Goal: Leave review/rating

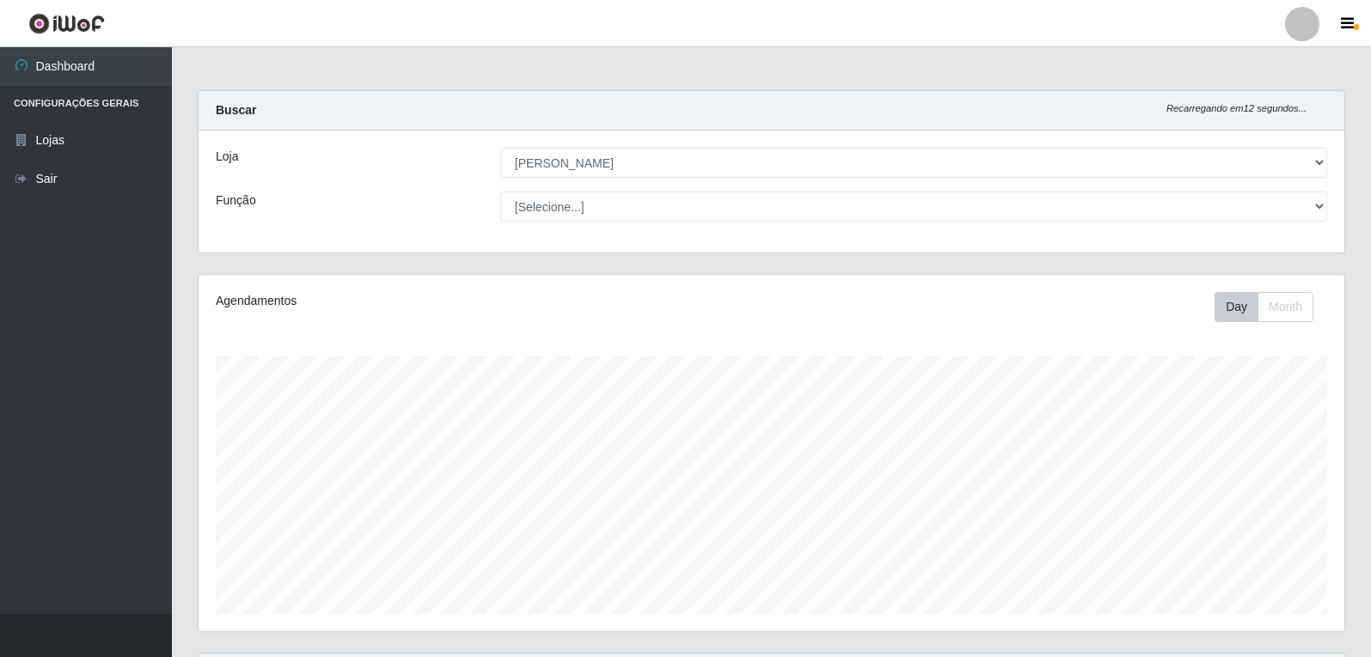
select select "523"
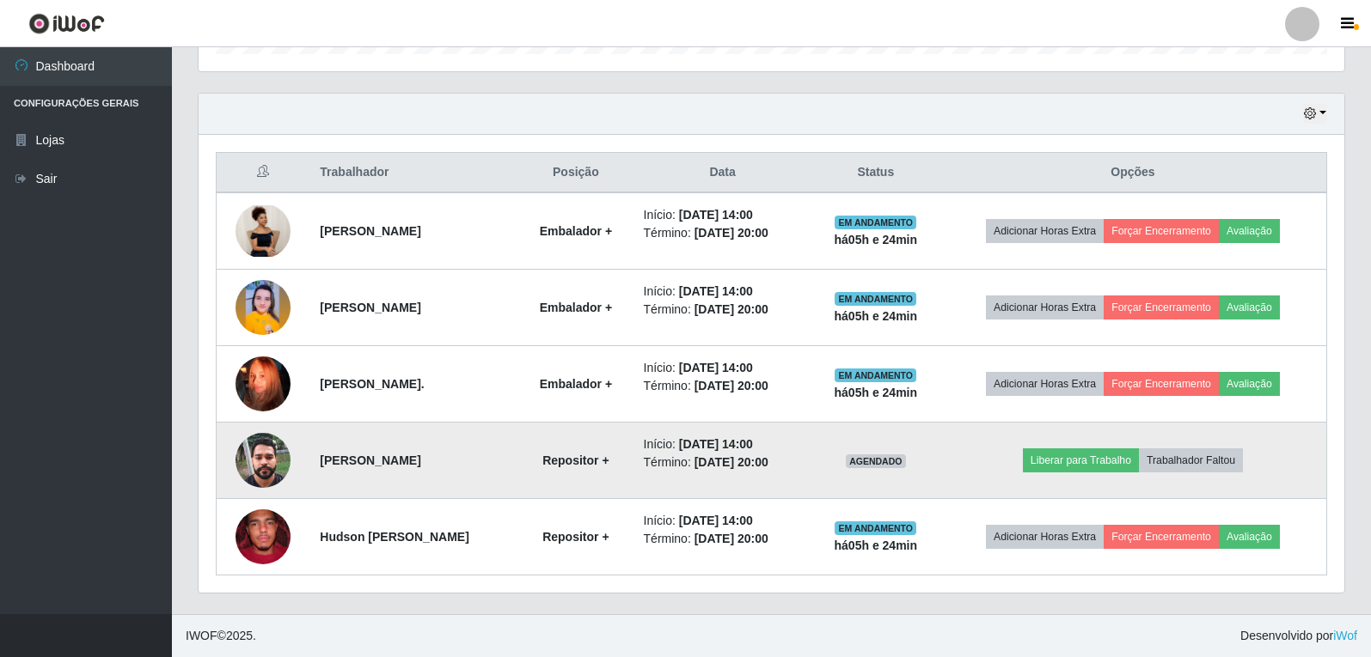
scroll to position [560, 0]
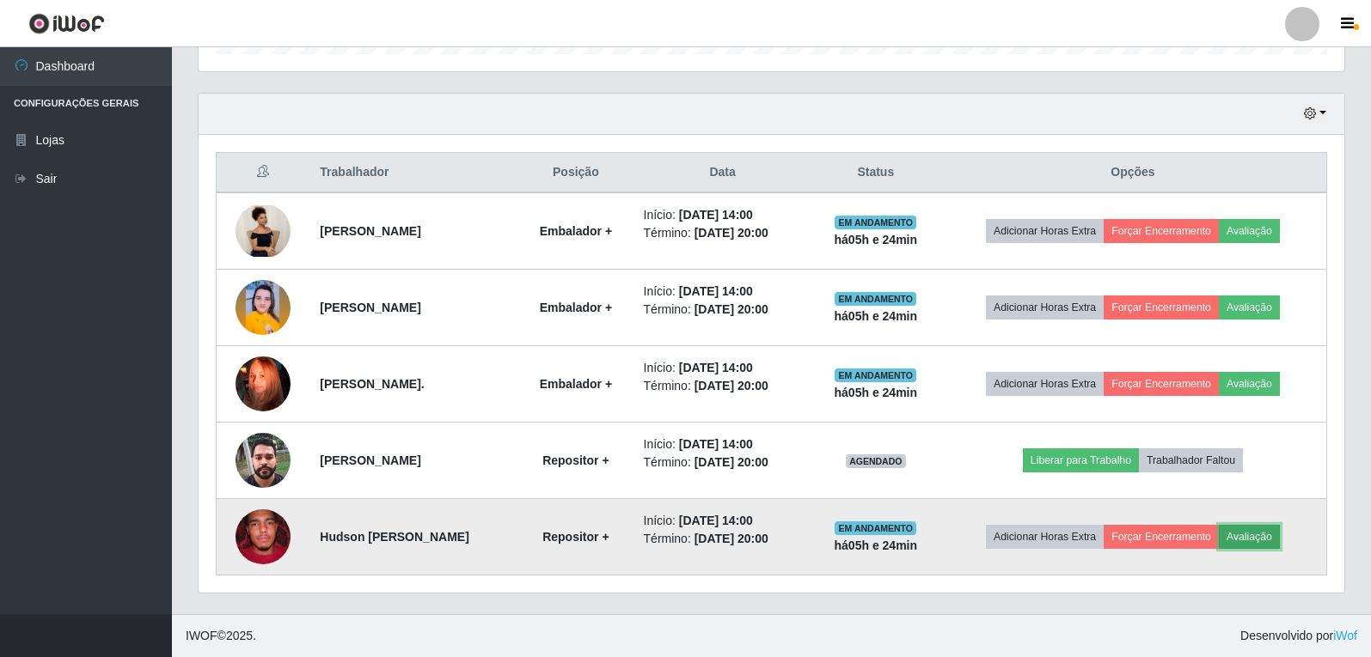
click at [1257, 541] on button "Avaliação" at bounding box center [1249, 537] width 61 height 24
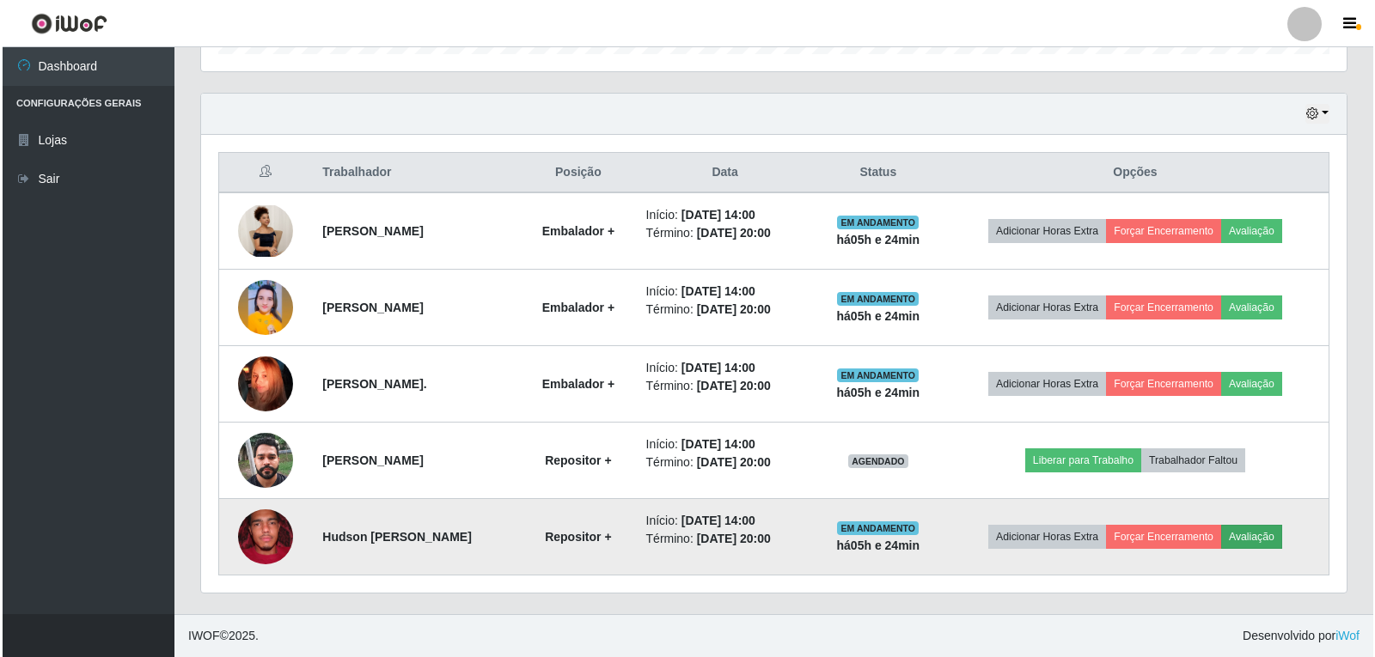
scroll to position [357, 1137]
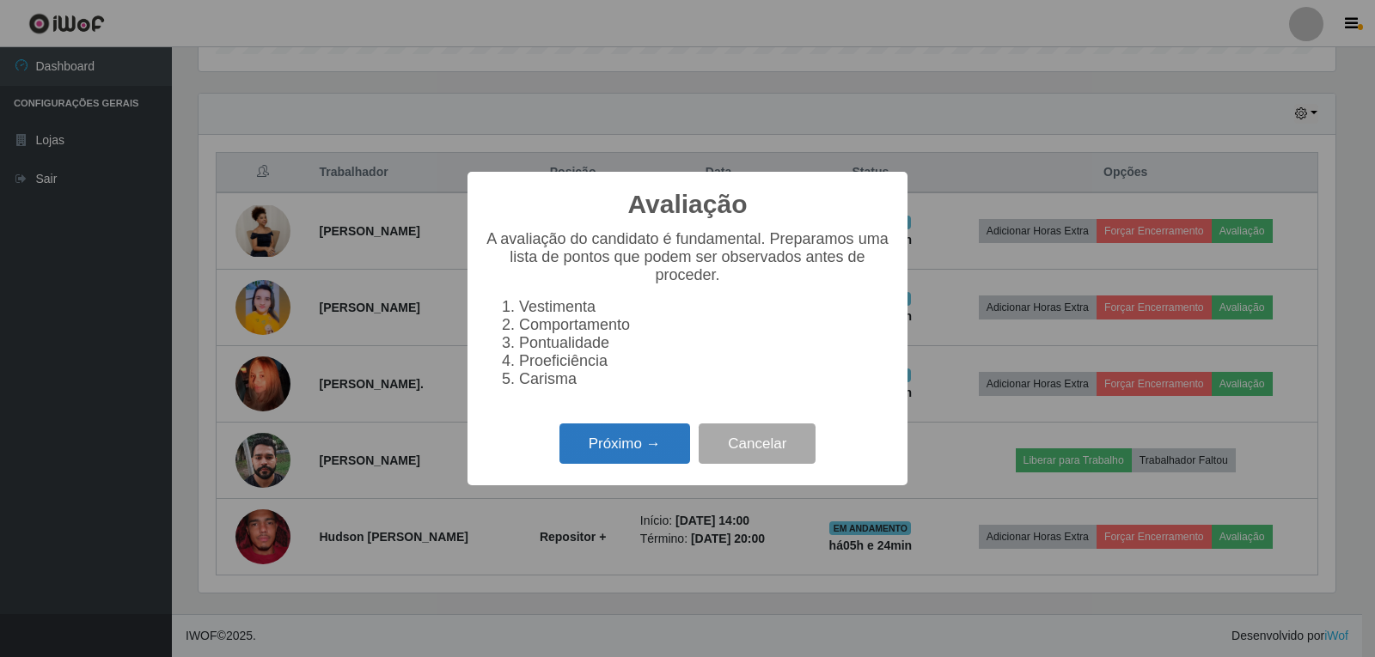
click at [625, 462] on button "Próximo →" at bounding box center [625, 444] width 131 height 40
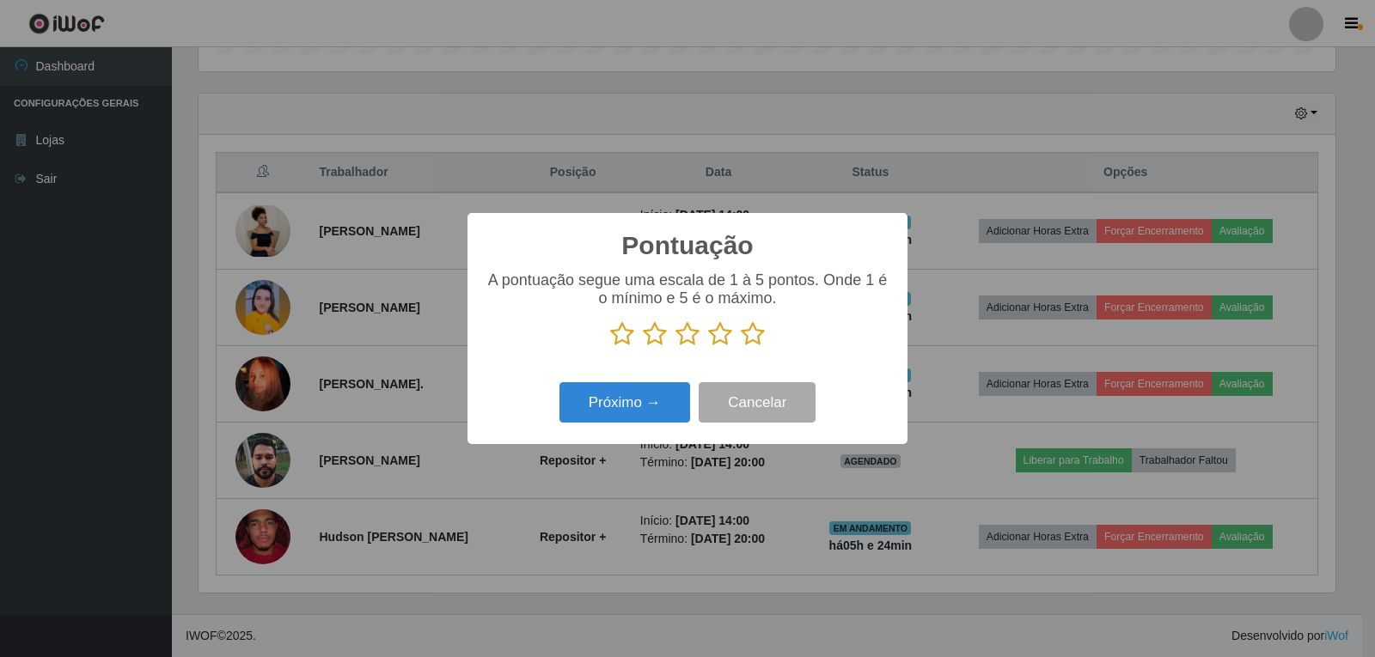
click at [756, 337] on icon at bounding box center [753, 334] width 24 height 26
click at [741, 347] on input "radio" at bounding box center [741, 347] width 0 height 0
click at [621, 408] on button "Próximo →" at bounding box center [625, 402] width 131 height 40
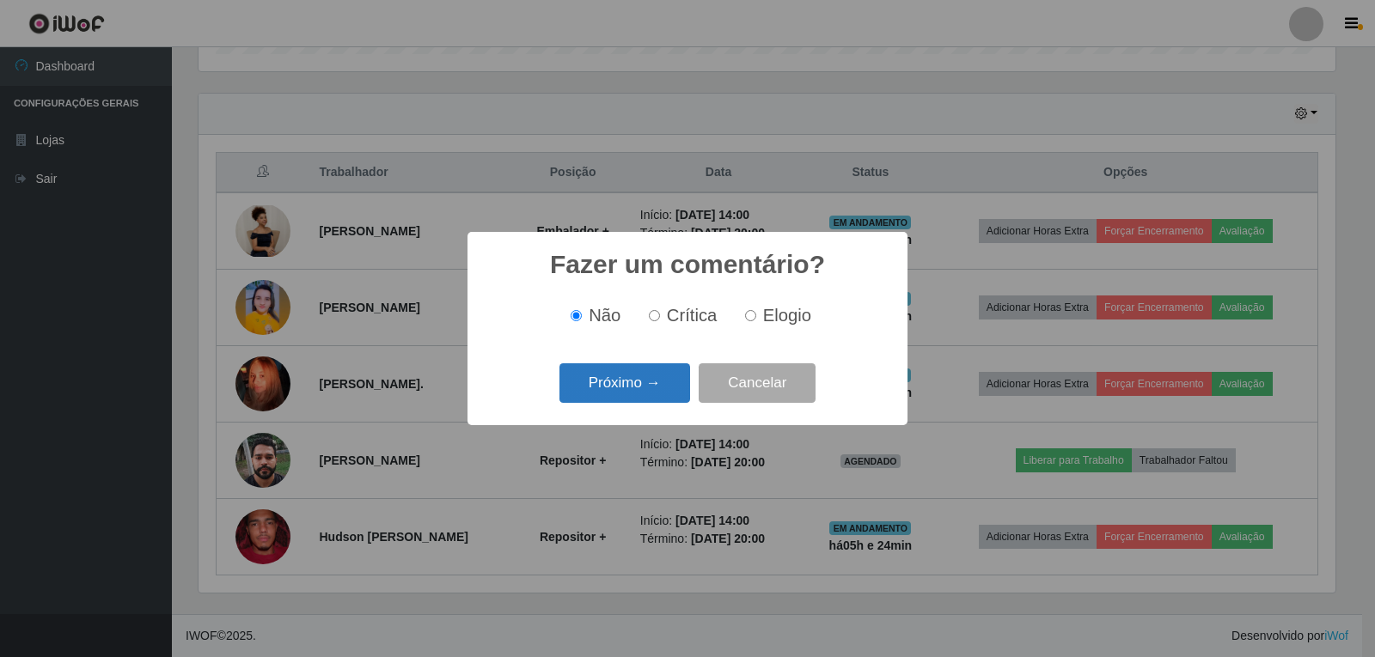
click at [623, 386] on button "Próximo →" at bounding box center [625, 384] width 131 height 40
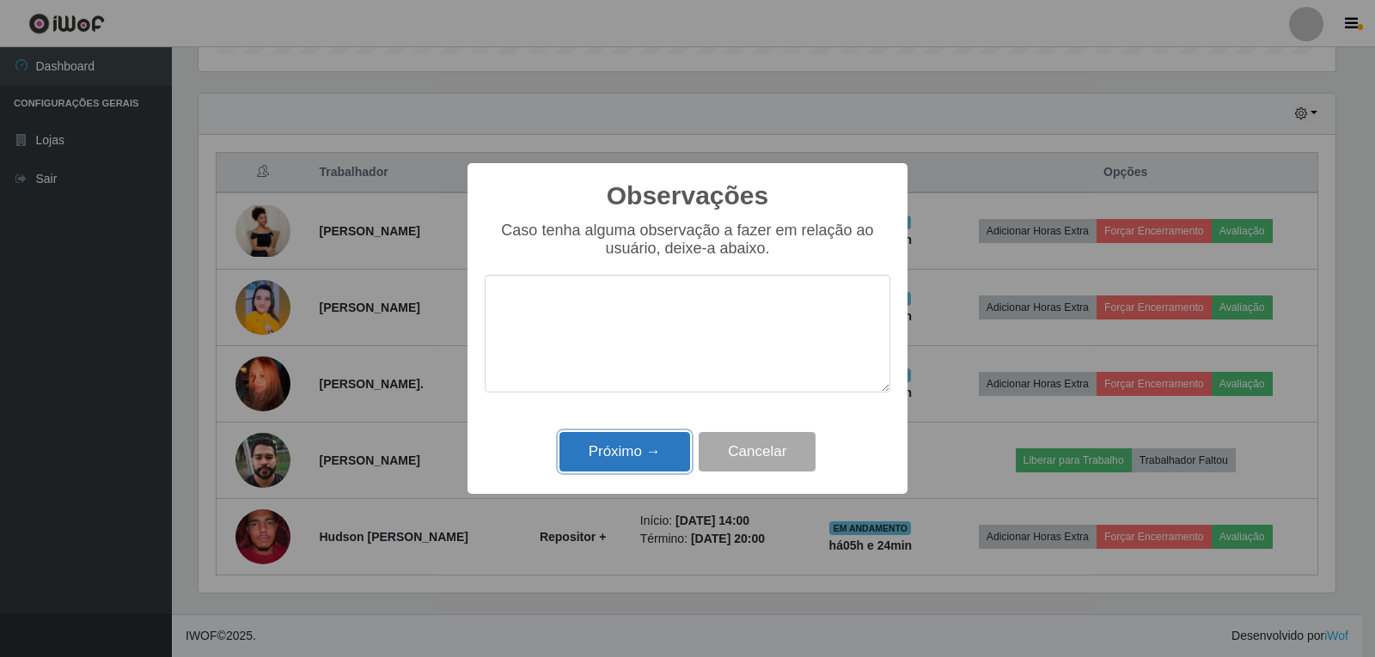
click at [658, 458] on button "Próximo →" at bounding box center [625, 452] width 131 height 40
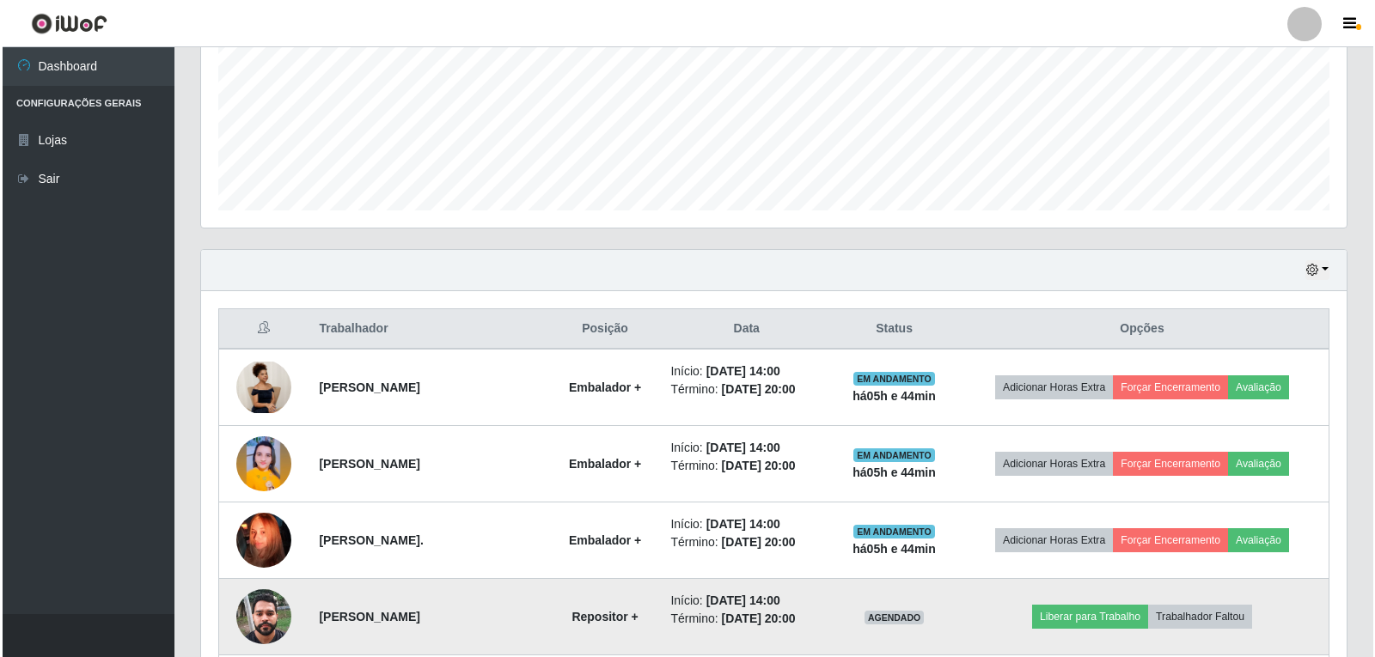
scroll to position [474, 0]
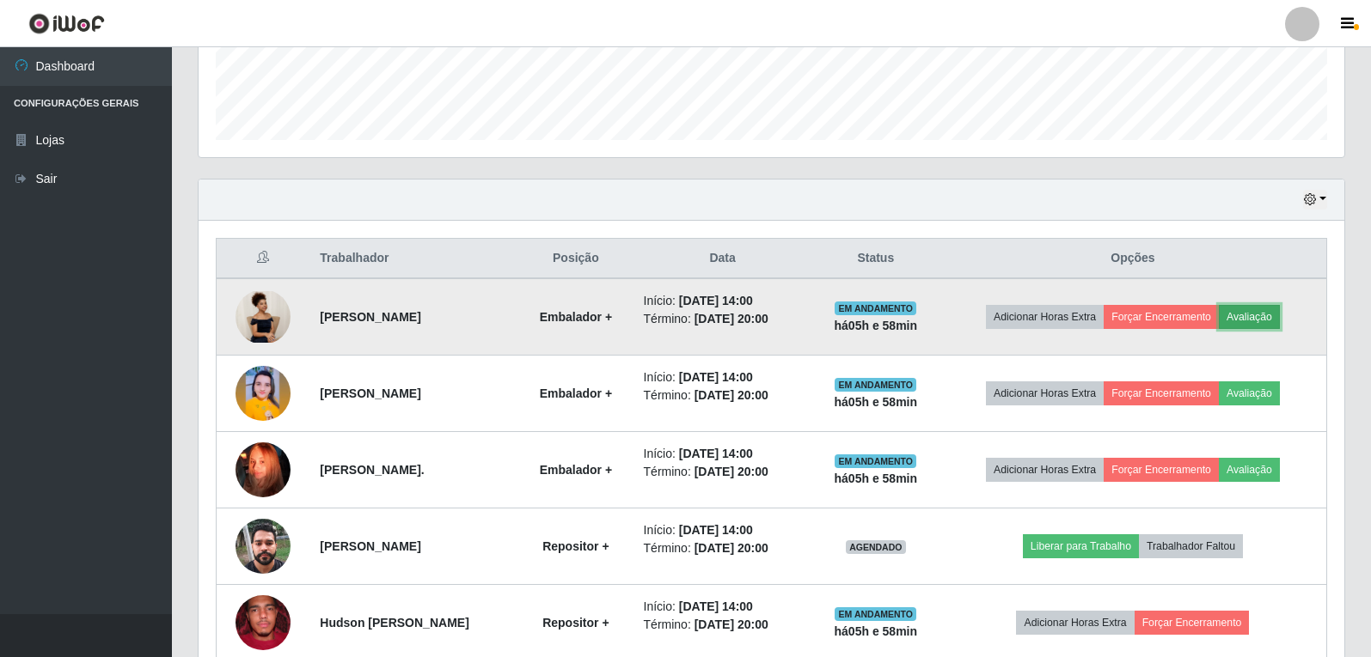
click at [1280, 322] on button "Avaliação" at bounding box center [1249, 317] width 61 height 24
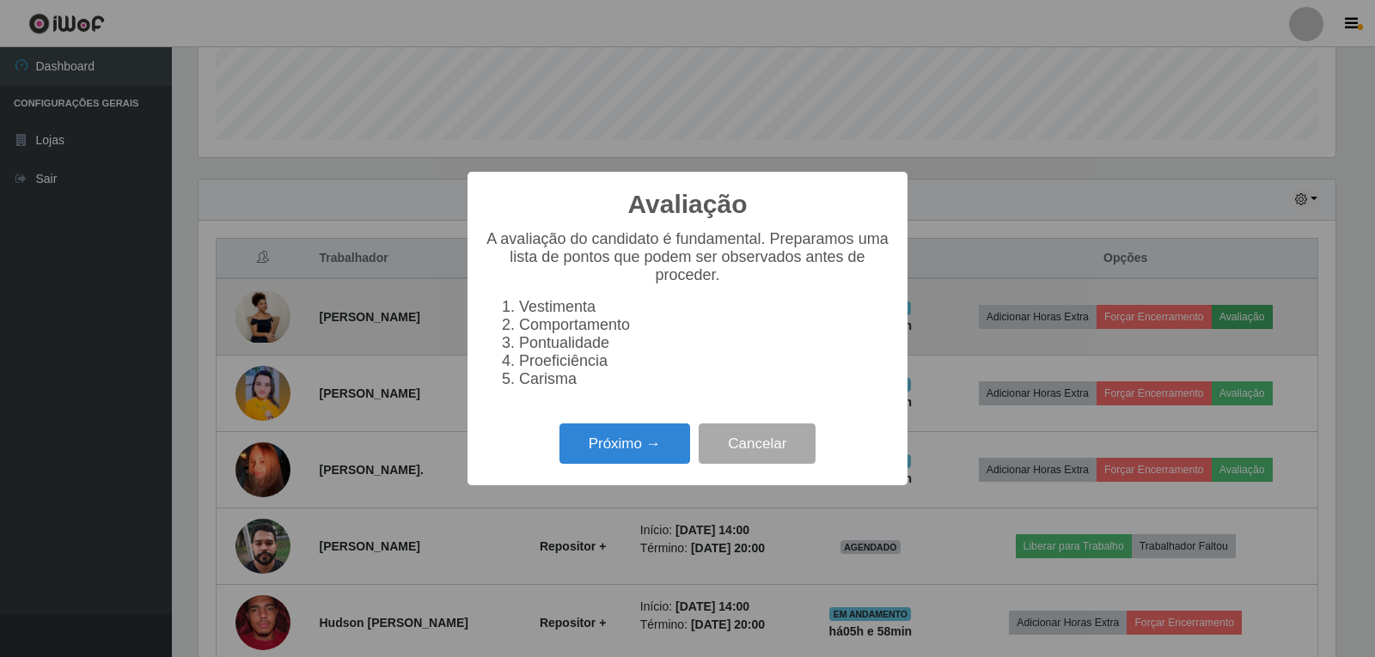
scroll to position [357, 1137]
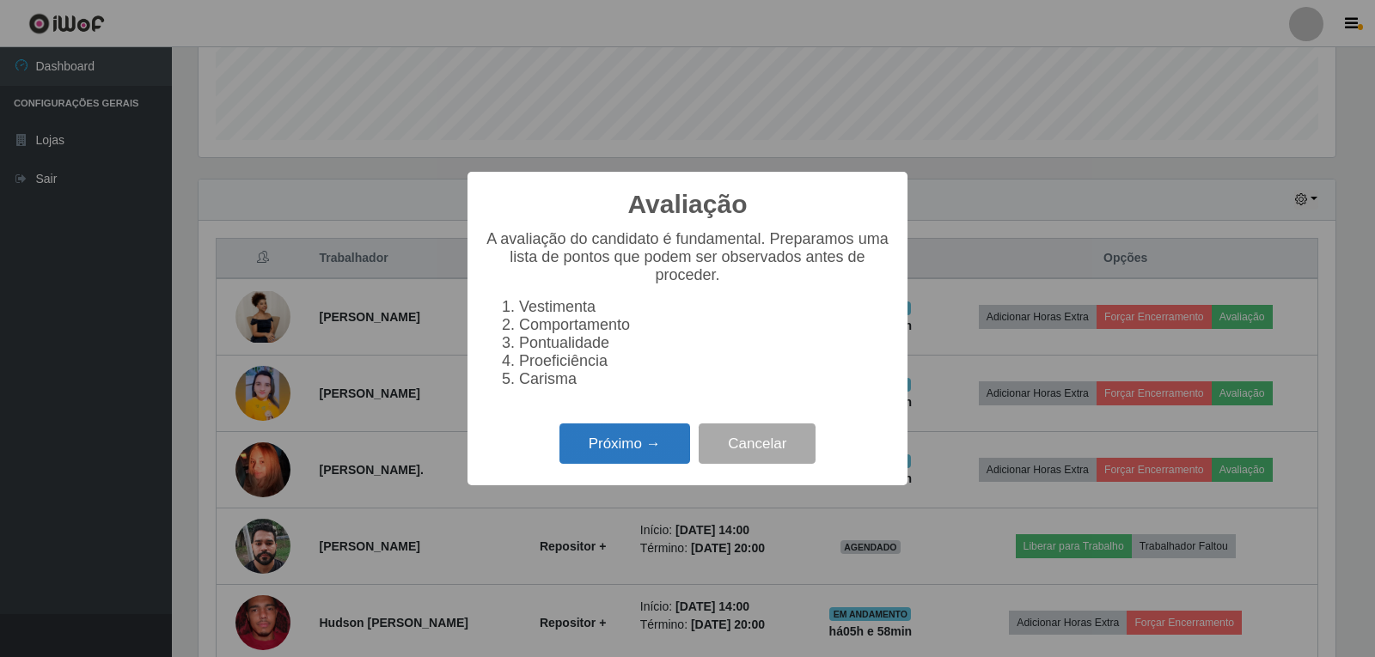
click at [651, 441] on button "Próximo →" at bounding box center [625, 444] width 131 height 40
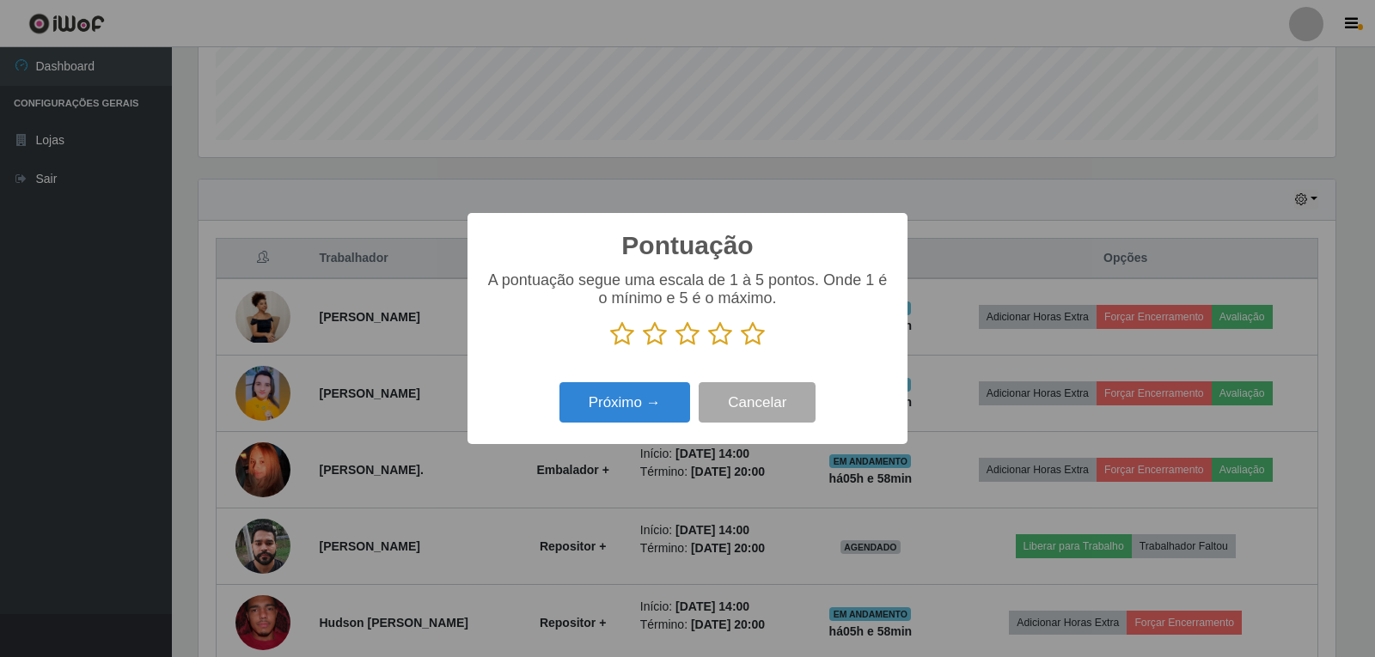
scroll to position [859092, 858312]
click at [755, 336] on icon at bounding box center [753, 334] width 24 height 26
click at [741, 347] on input "radio" at bounding box center [741, 347] width 0 height 0
click at [646, 399] on button "Próximo →" at bounding box center [625, 402] width 131 height 40
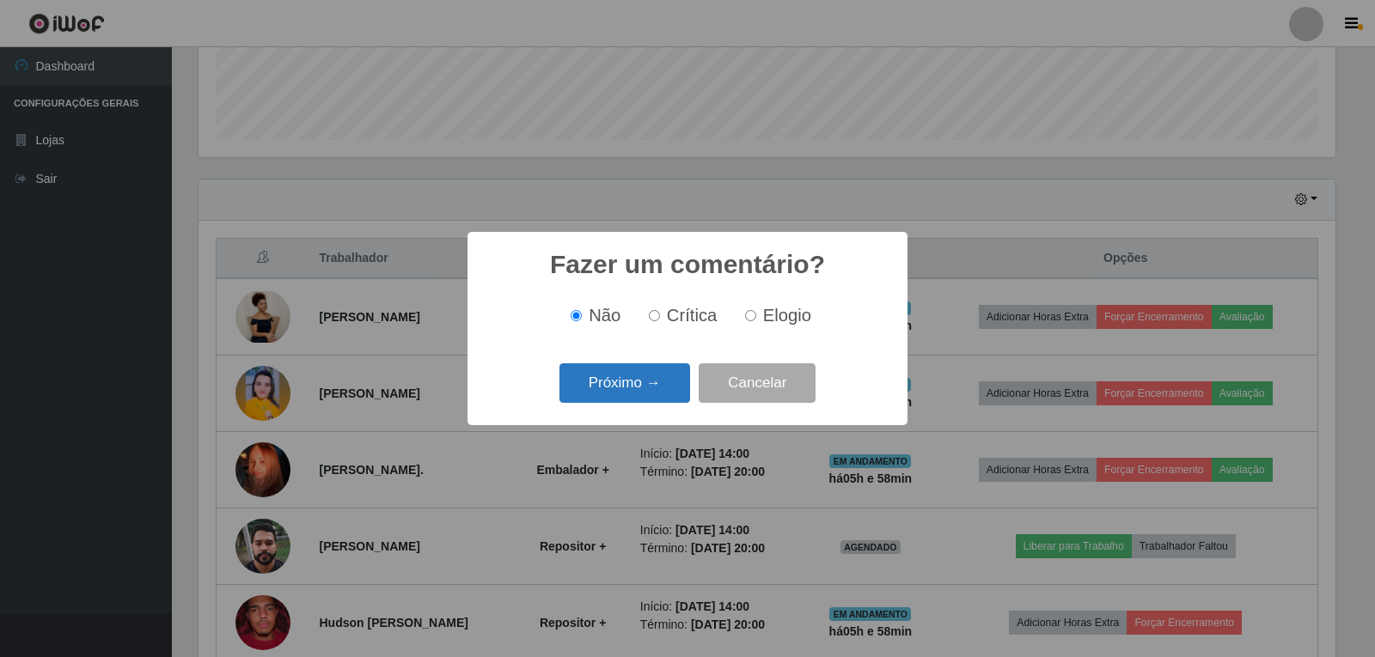
click at [653, 382] on button "Próximo →" at bounding box center [625, 384] width 131 height 40
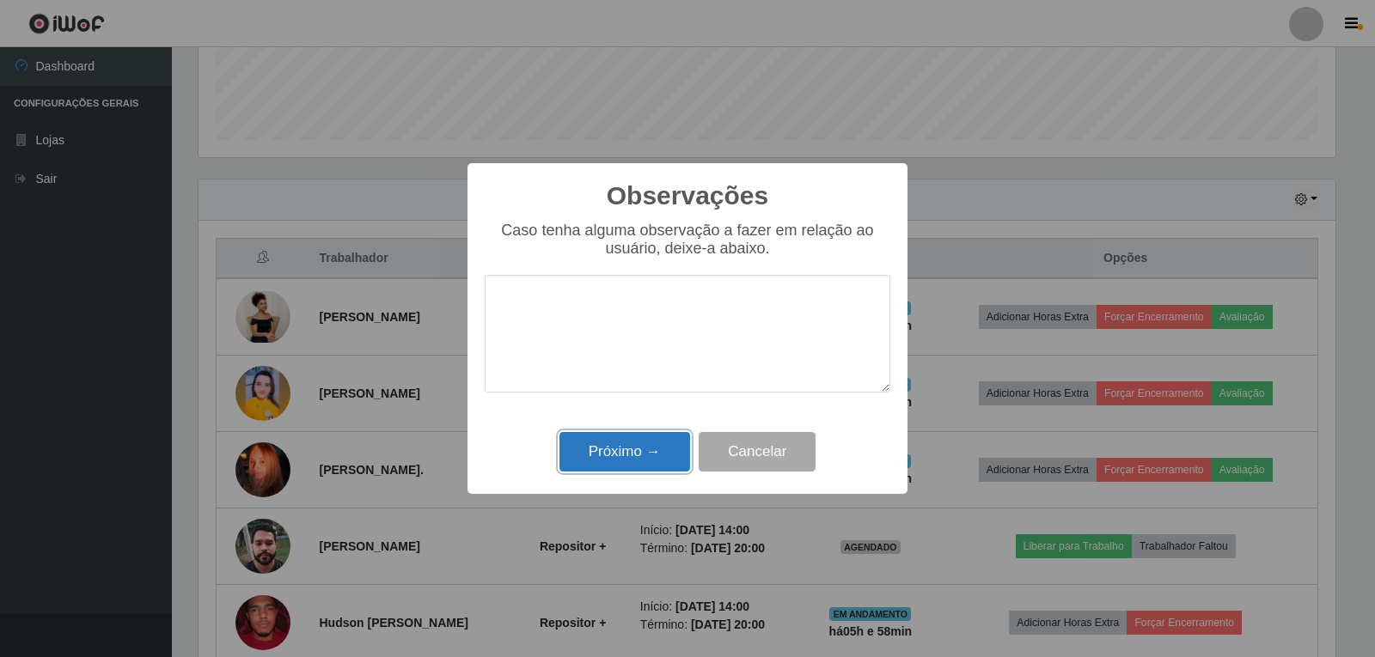
click at [633, 456] on button "Próximo →" at bounding box center [625, 452] width 131 height 40
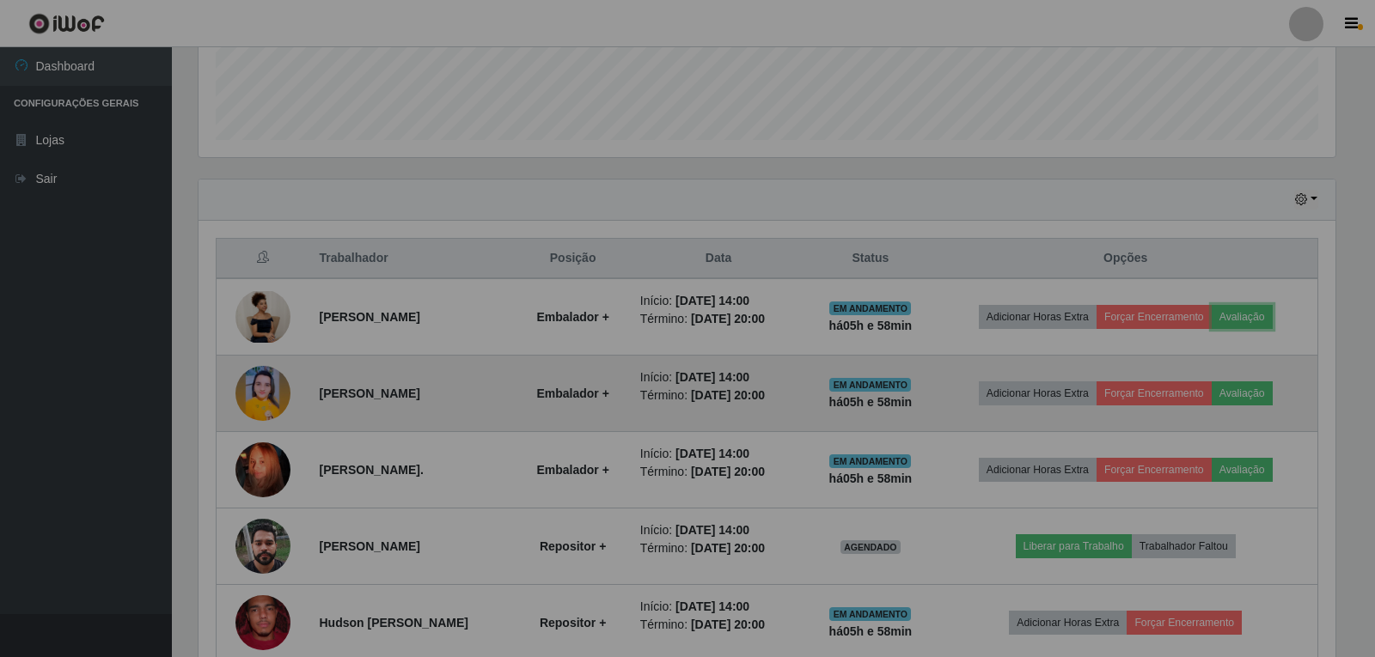
scroll to position [357, 1146]
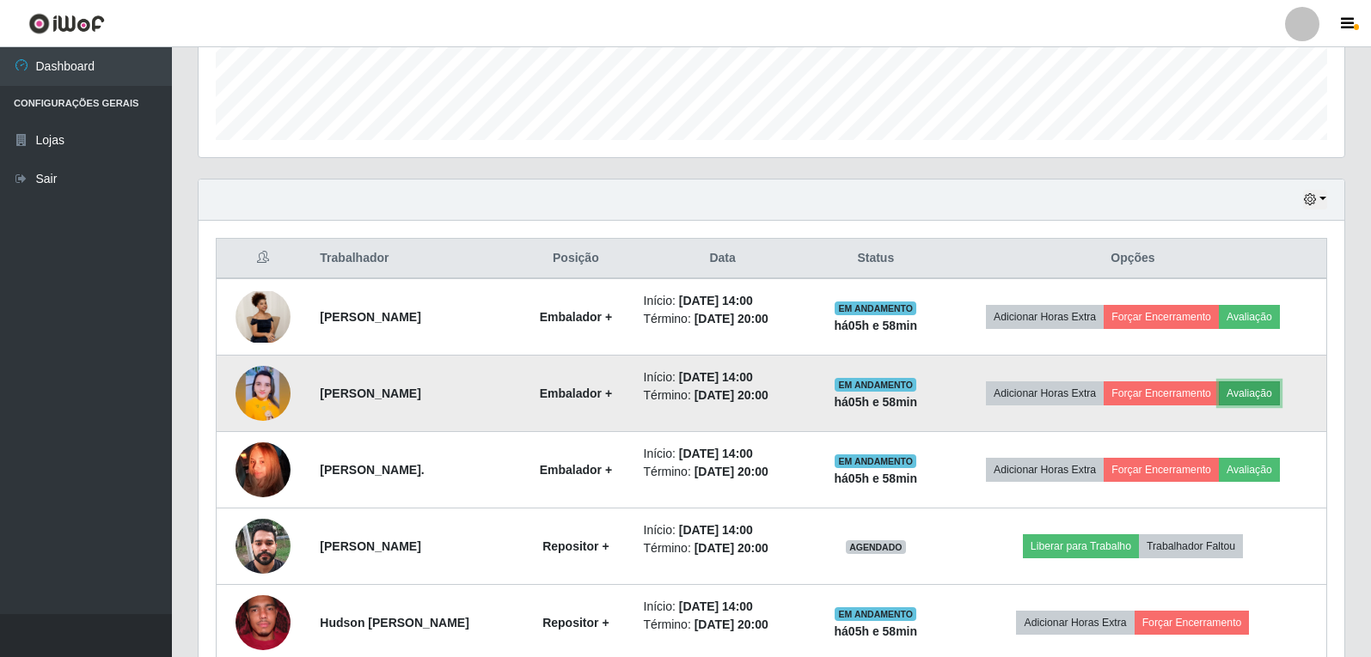
click at [1257, 394] on button "Avaliação" at bounding box center [1249, 394] width 61 height 24
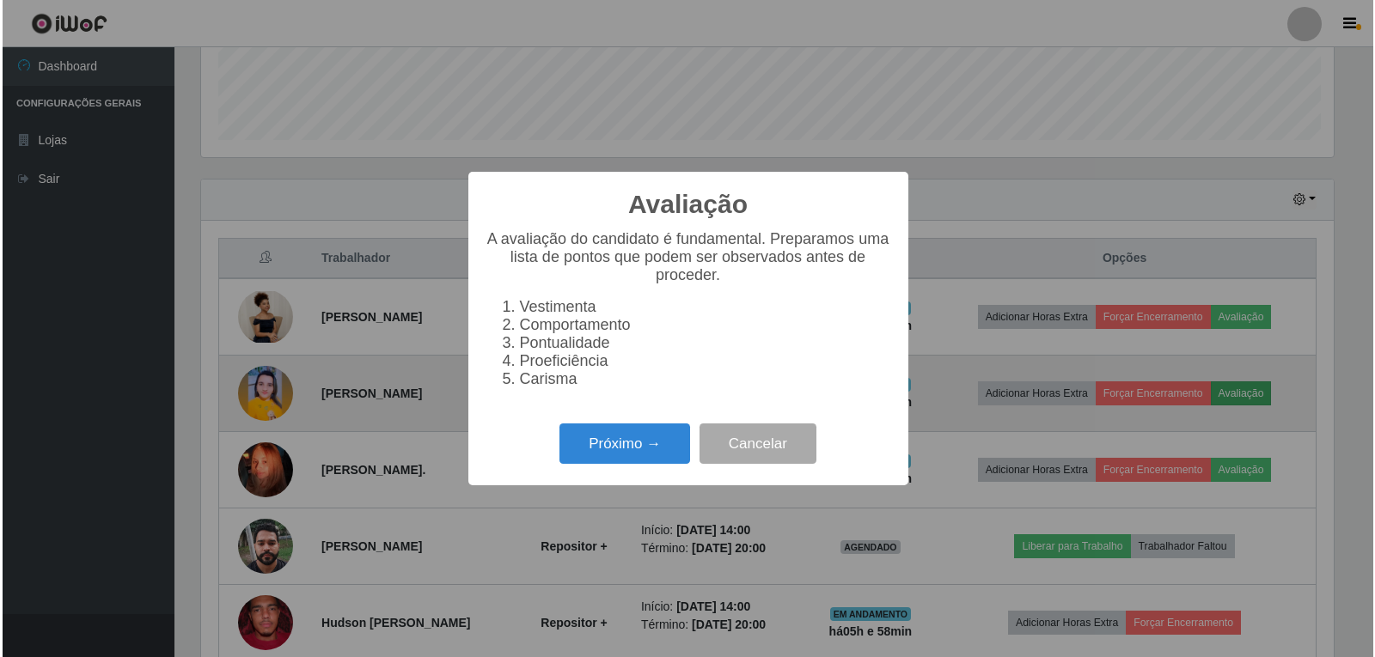
scroll to position [357, 1137]
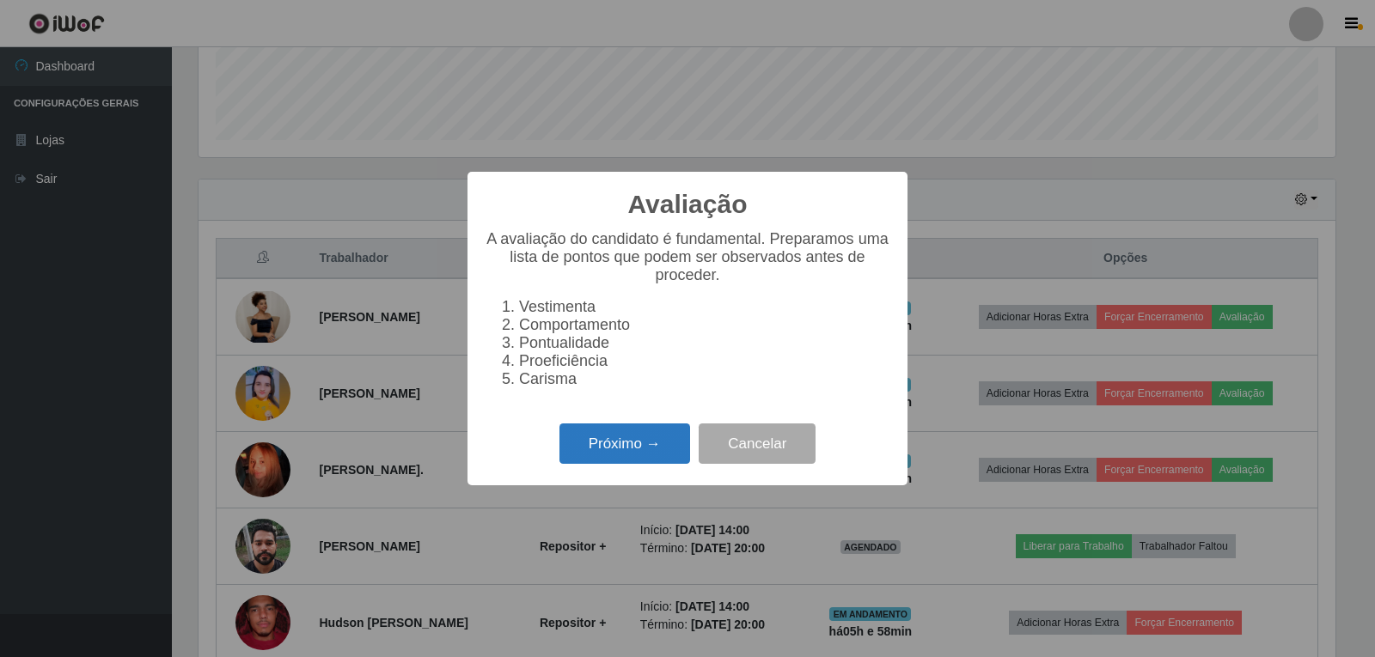
click at [661, 459] on button "Próximo →" at bounding box center [625, 444] width 131 height 40
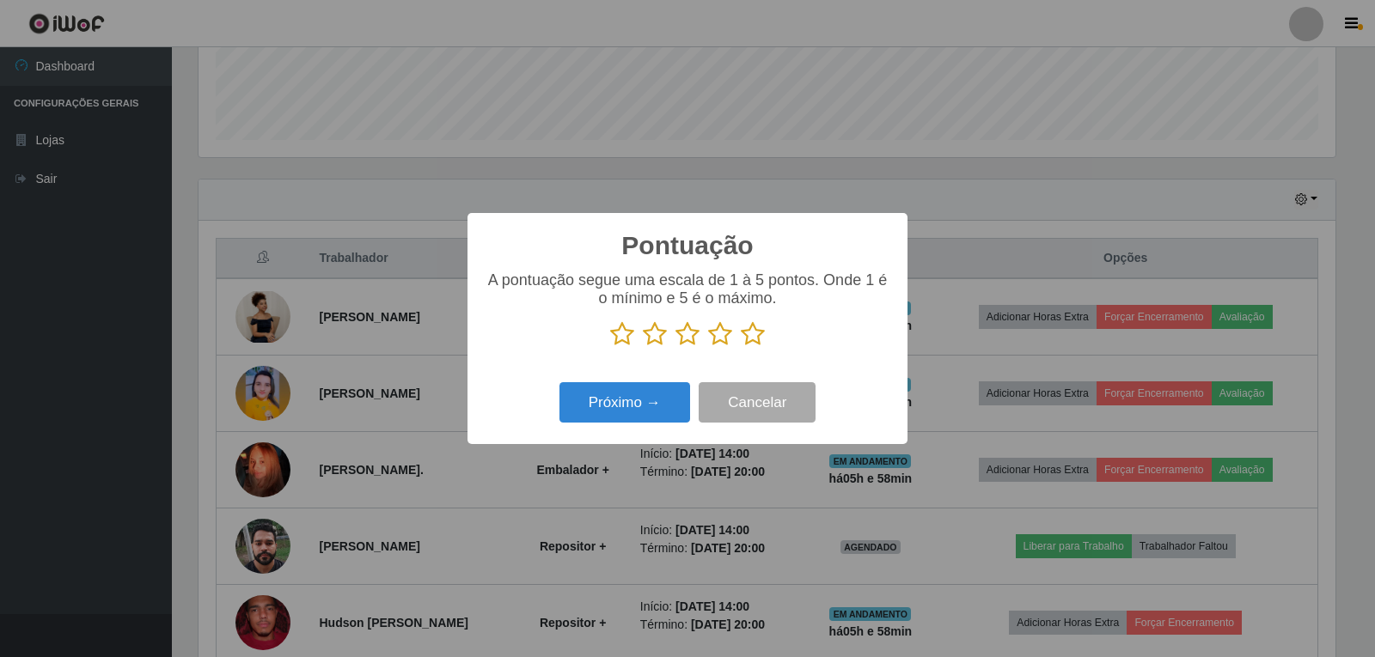
click at [750, 340] on icon at bounding box center [753, 334] width 24 height 26
click at [741, 347] on input "radio" at bounding box center [741, 347] width 0 height 0
click at [674, 403] on button "Próximo →" at bounding box center [625, 402] width 131 height 40
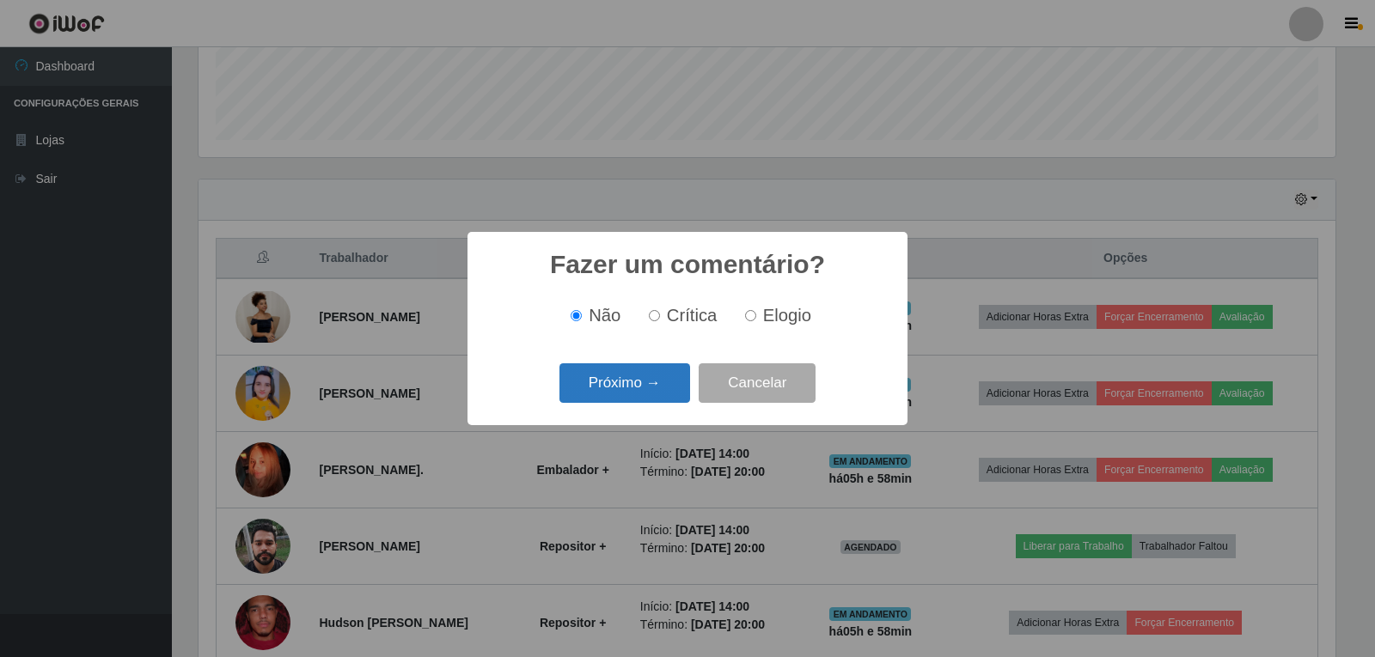
click at [648, 395] on button "Próximo →" at bounding box center [625, 384] width 131 height 40
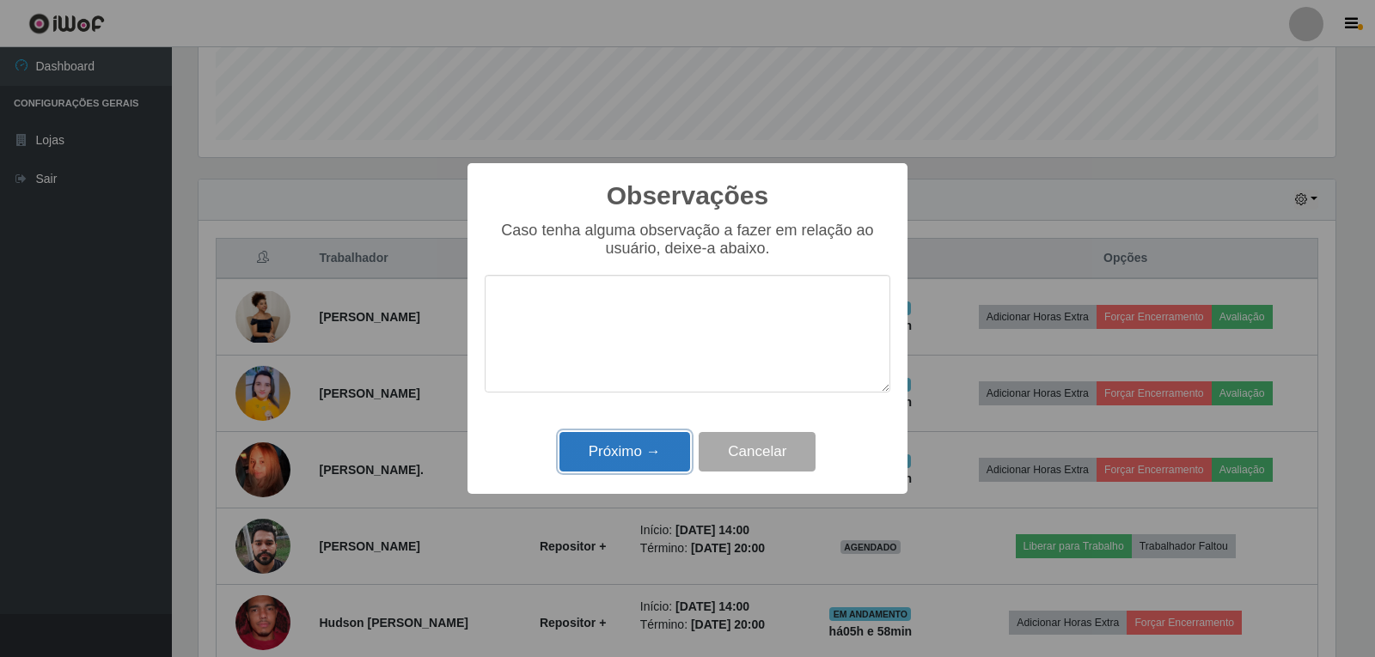
click at [653, 448] on button "Próximo →" at bounding box center [625, 452] width 131 height 40
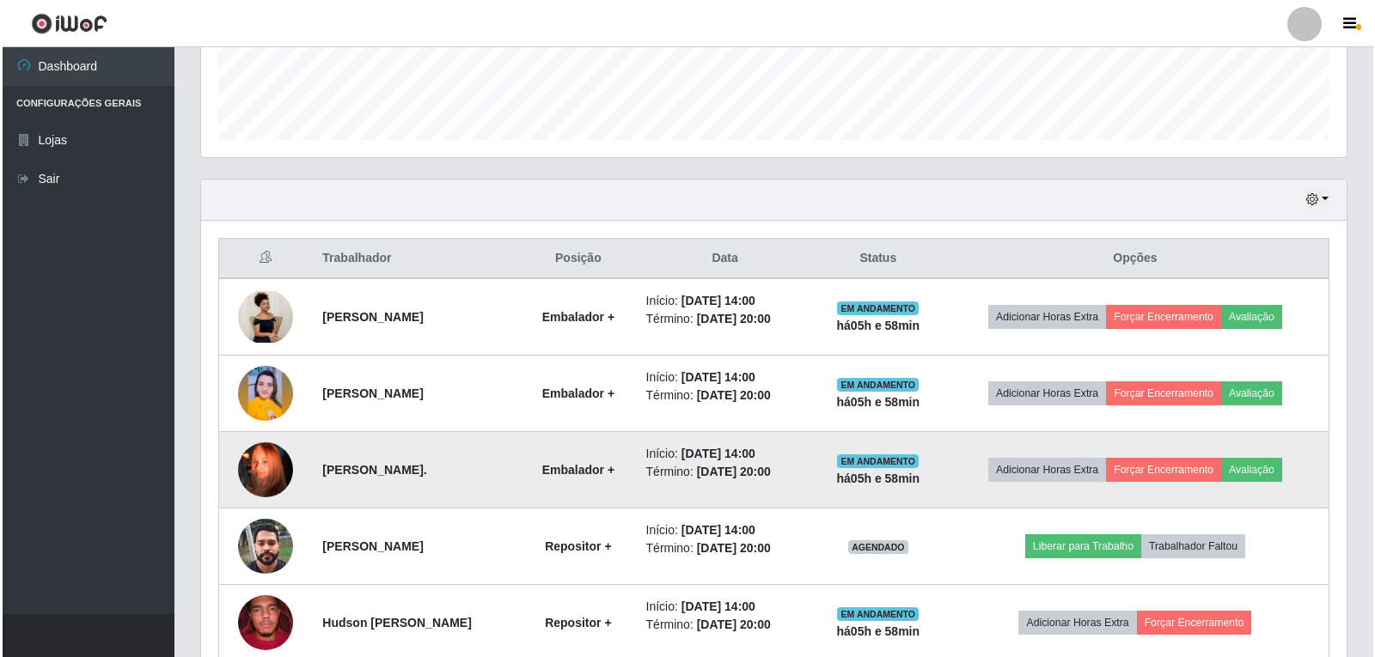
scroll to position [357, 1146]
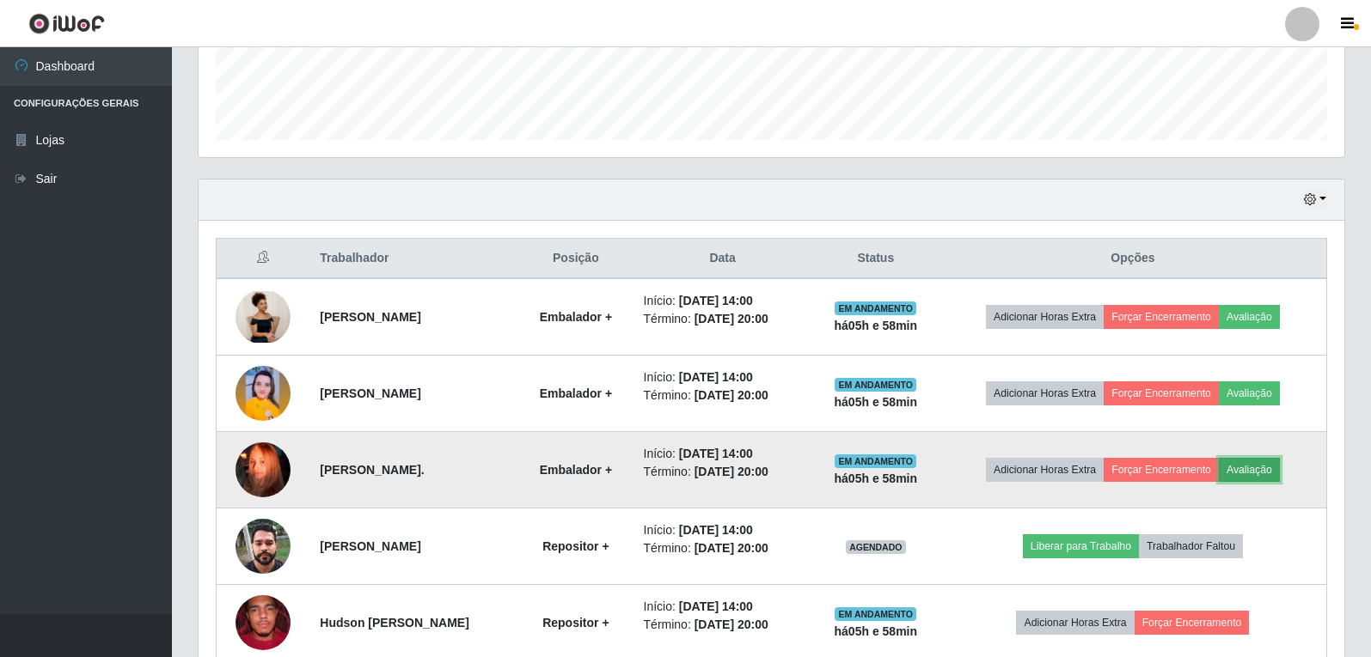
click at [1262, 474] on button "Avaliação" at bounding box center [1249, 470] width 61 height 24
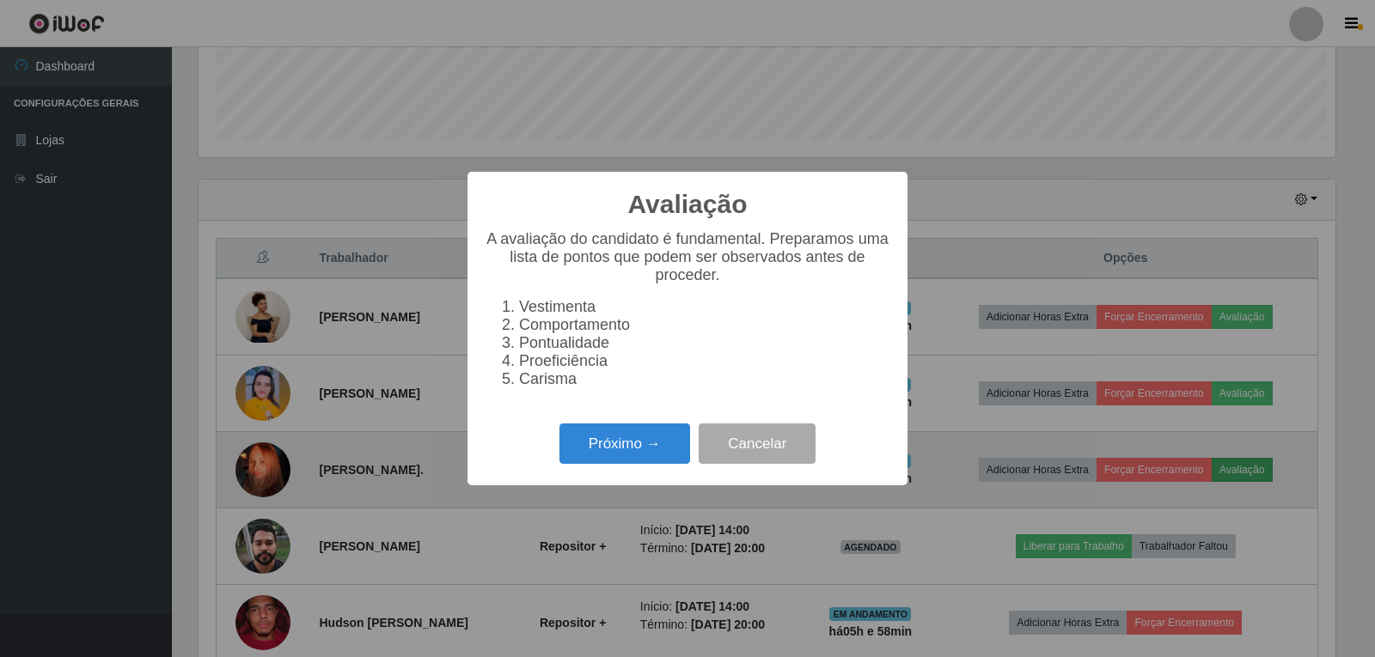
scroll to position [357, 1137]
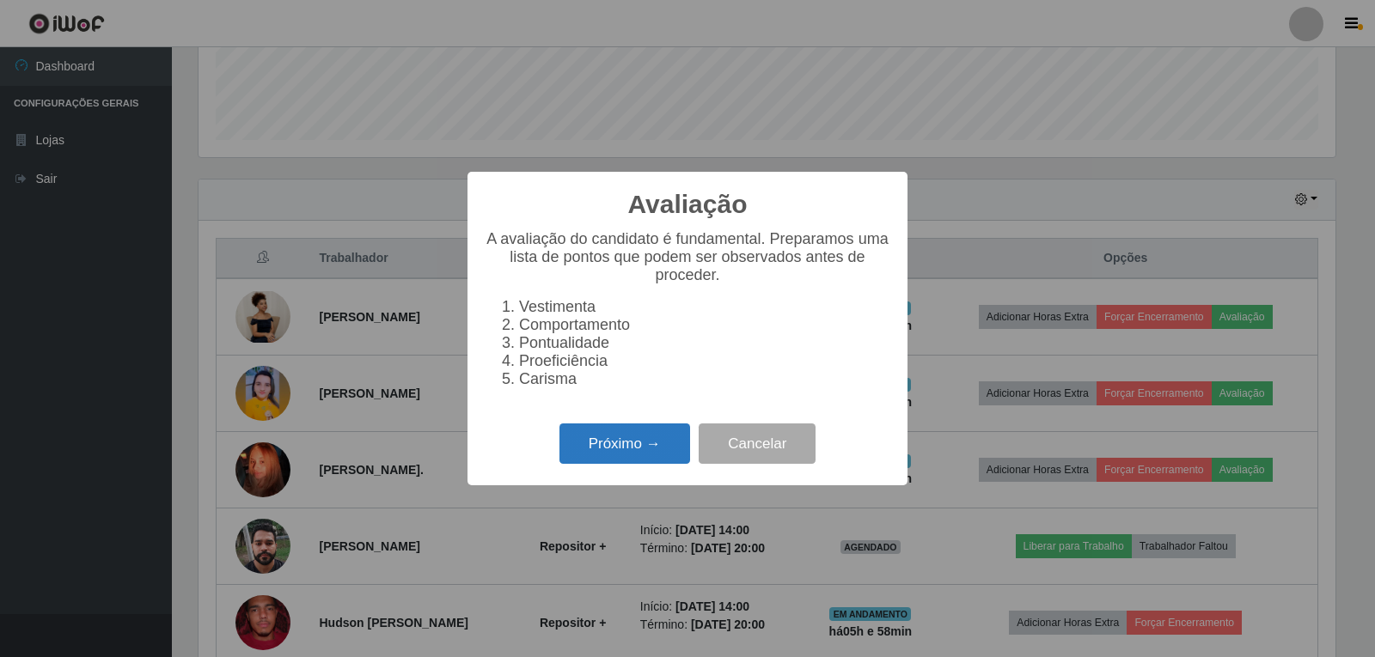
click at [669, 462] on button "Próximo →" at bounding box center [625, 444] width 131 height 40
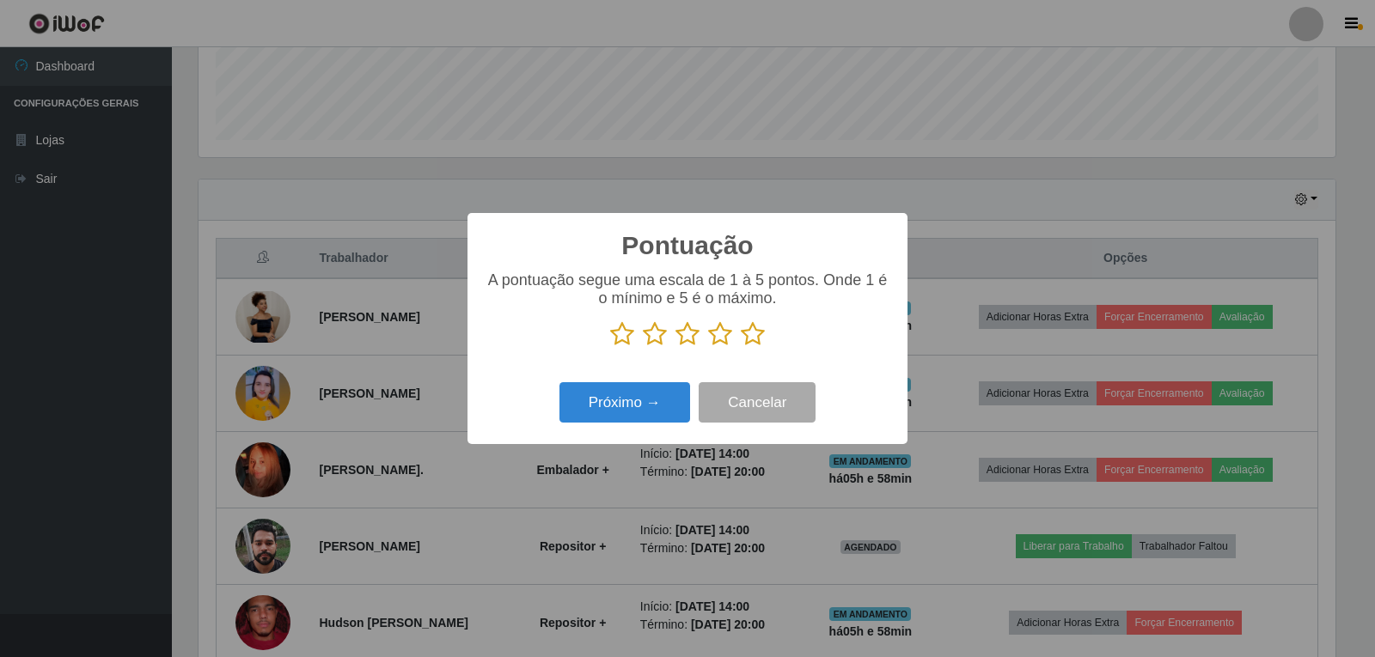
click at [759, 347] on icon at bounding box center [753, 334] width 24 height 26
click at [741, 347] on input "radio" at bounding box center [741, 347] width 0 height 0
click at [647, 421] on button "Próximo →" at bounding box center [625, 402] width 131 height 40
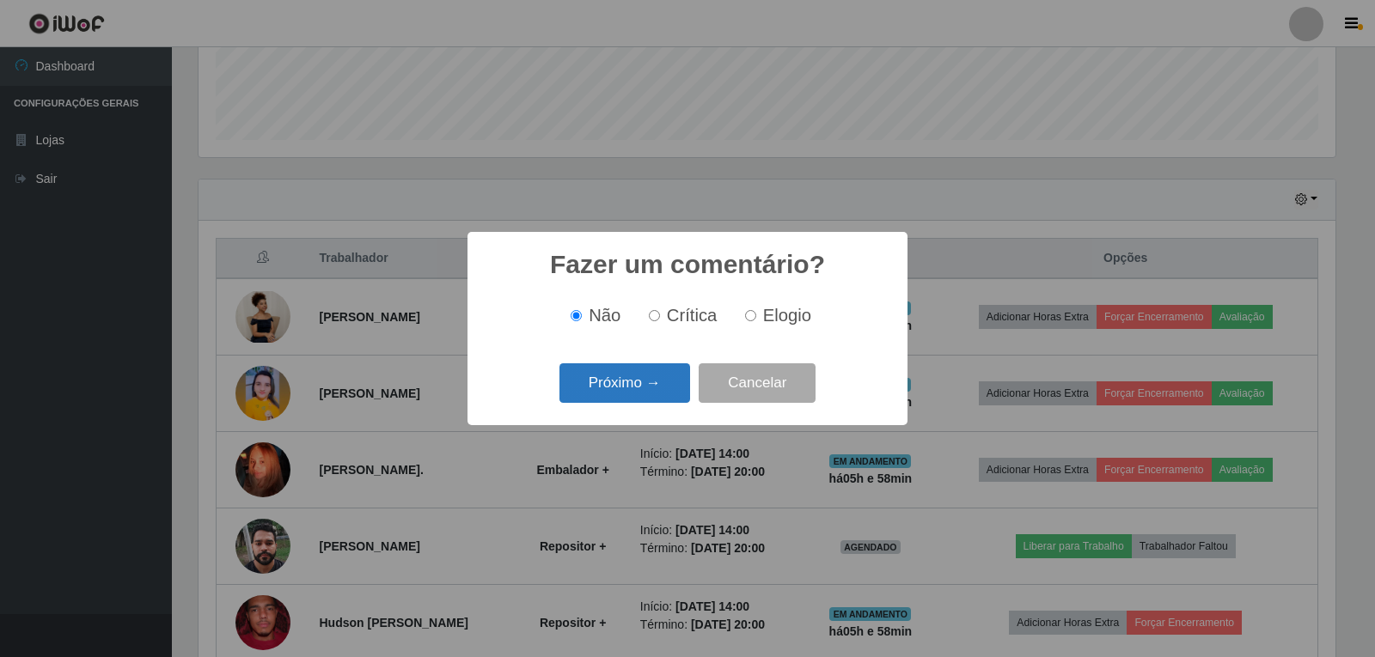
click at [635, 394] on button "Próximo →" at bounding box center [625, 384] width 131 height 40
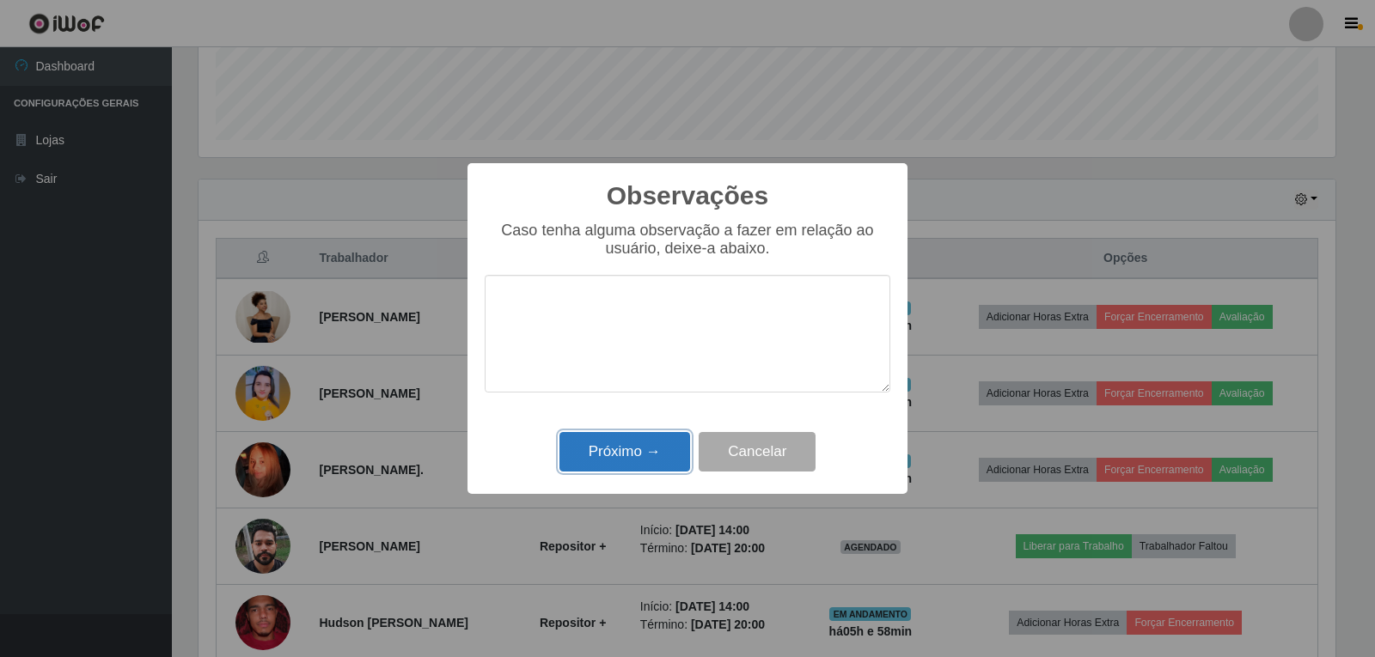
click at [648, 459] on button "Próximo →" at bounding box center [625, 452] width 131 height 40
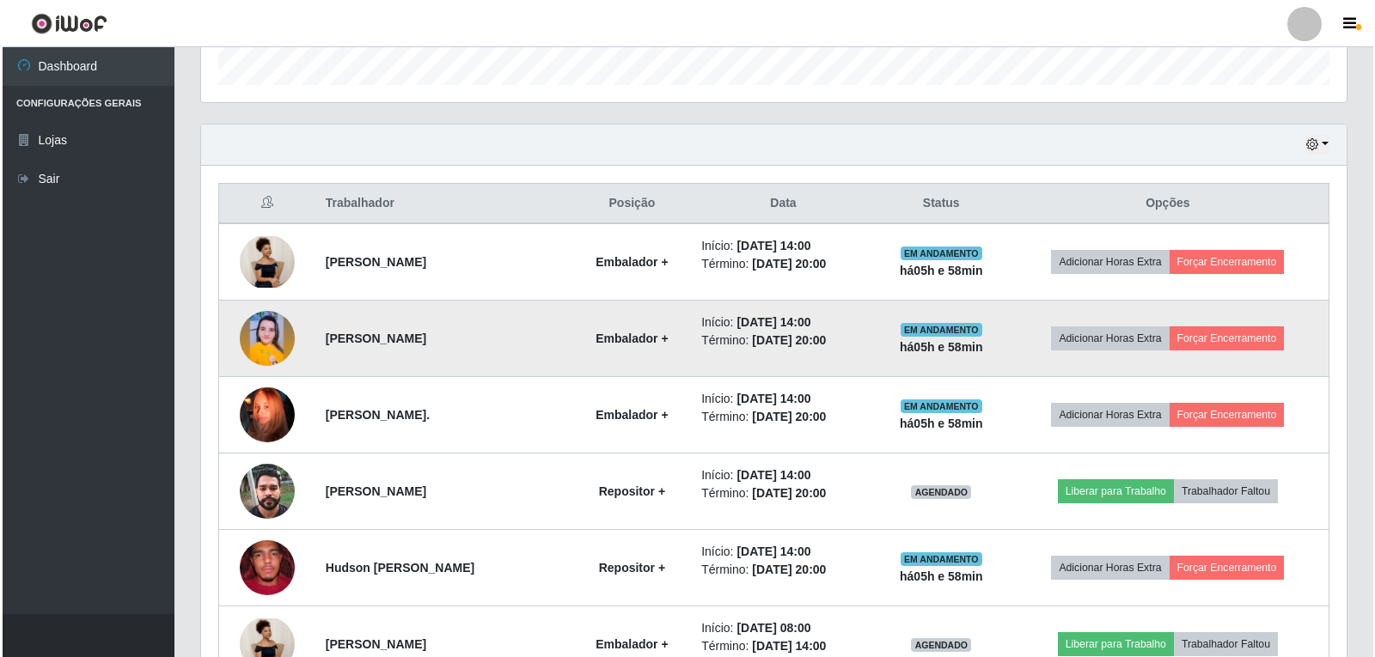
scroll to position [560, 0]
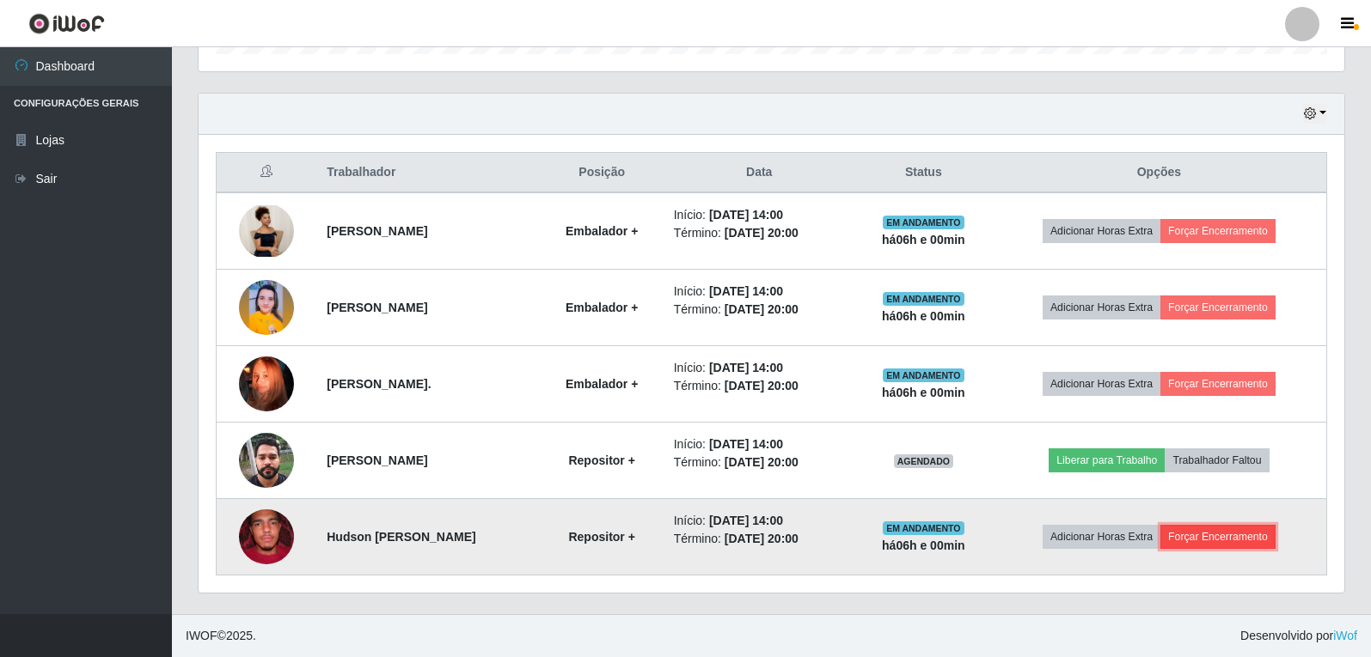
click at [1237, 535] on button "Forçar Encerramento" at bounding box center [1217, 537] width 115 height 24
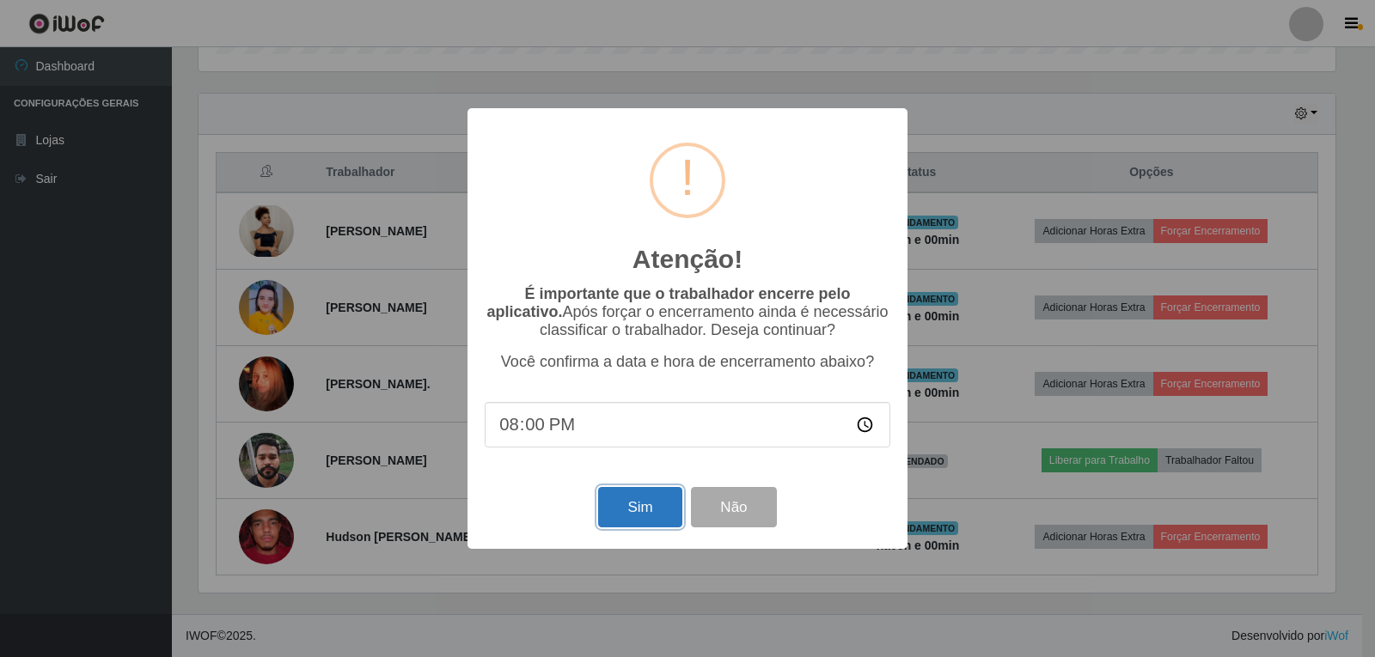
click at [647, 508] on button "Sim" at bounding box center [639, 507] width 83 height 40
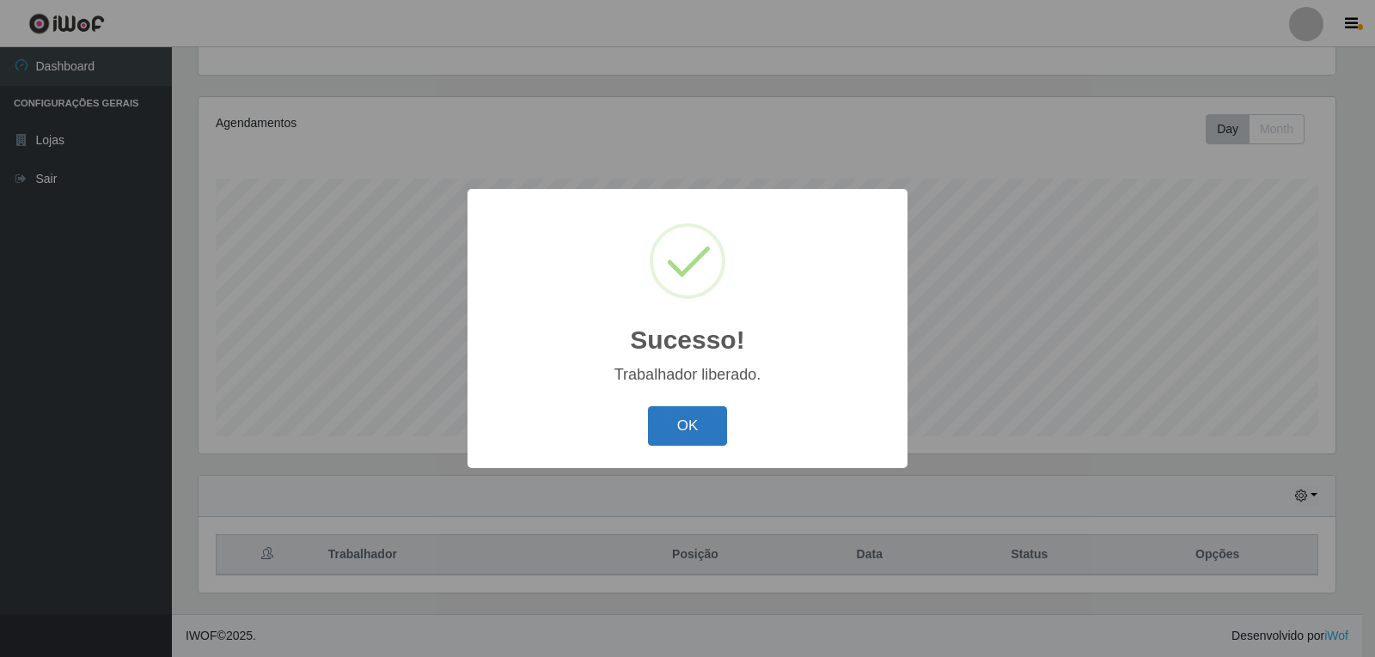
click at [694, 432] on button "OK" at bounding box center [688, 427] width 80 height 40
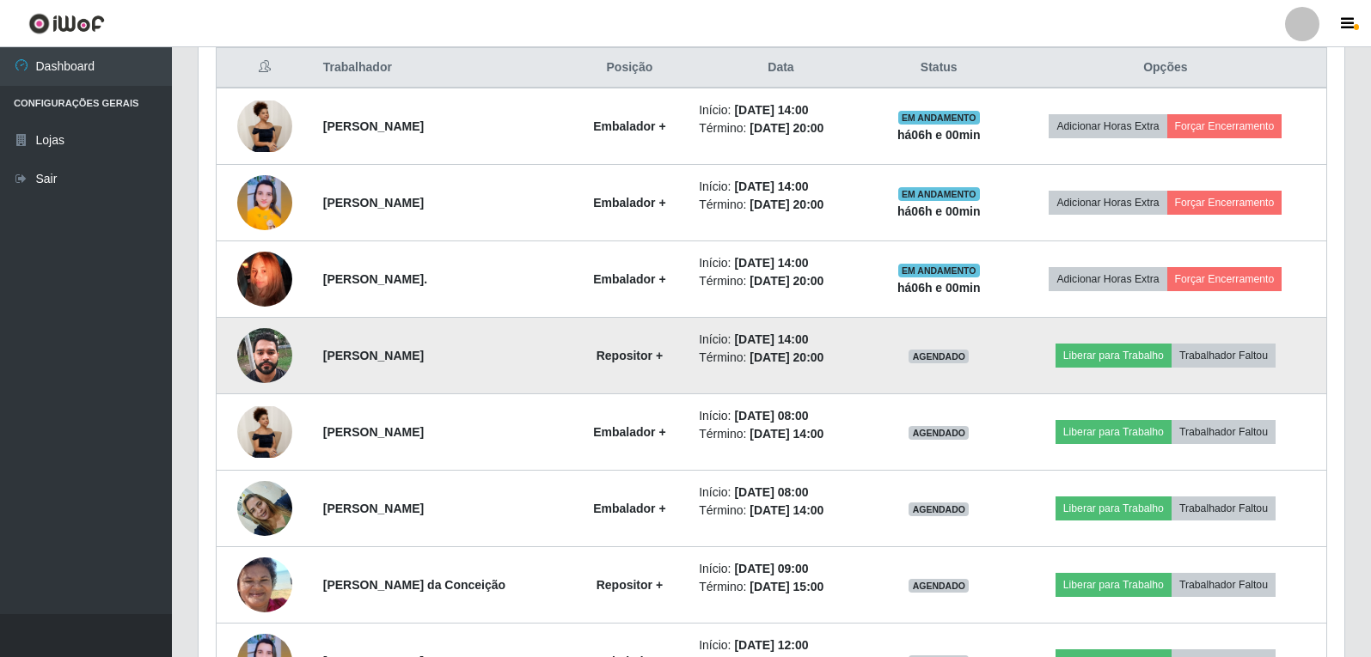
scroll to position [522, 0]
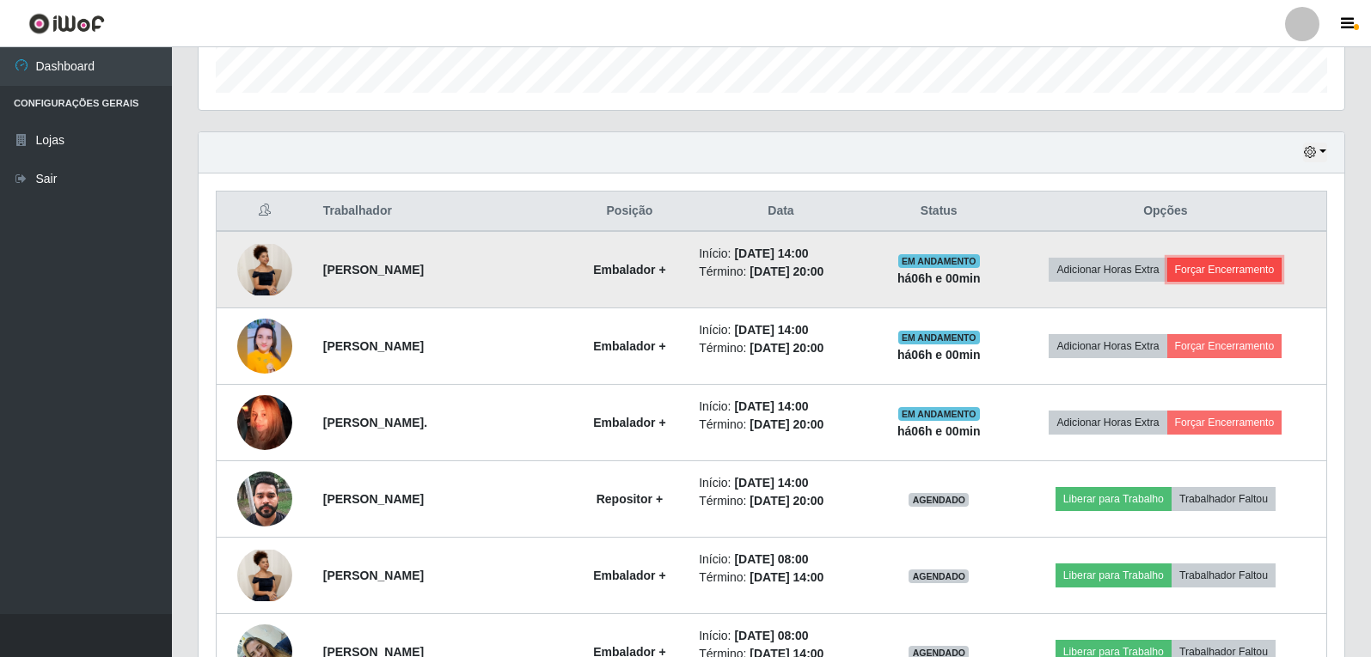
click at [1246, 272] on button "Forçar Encerramento" at bounding box center [1224, 270] width 115 height 24
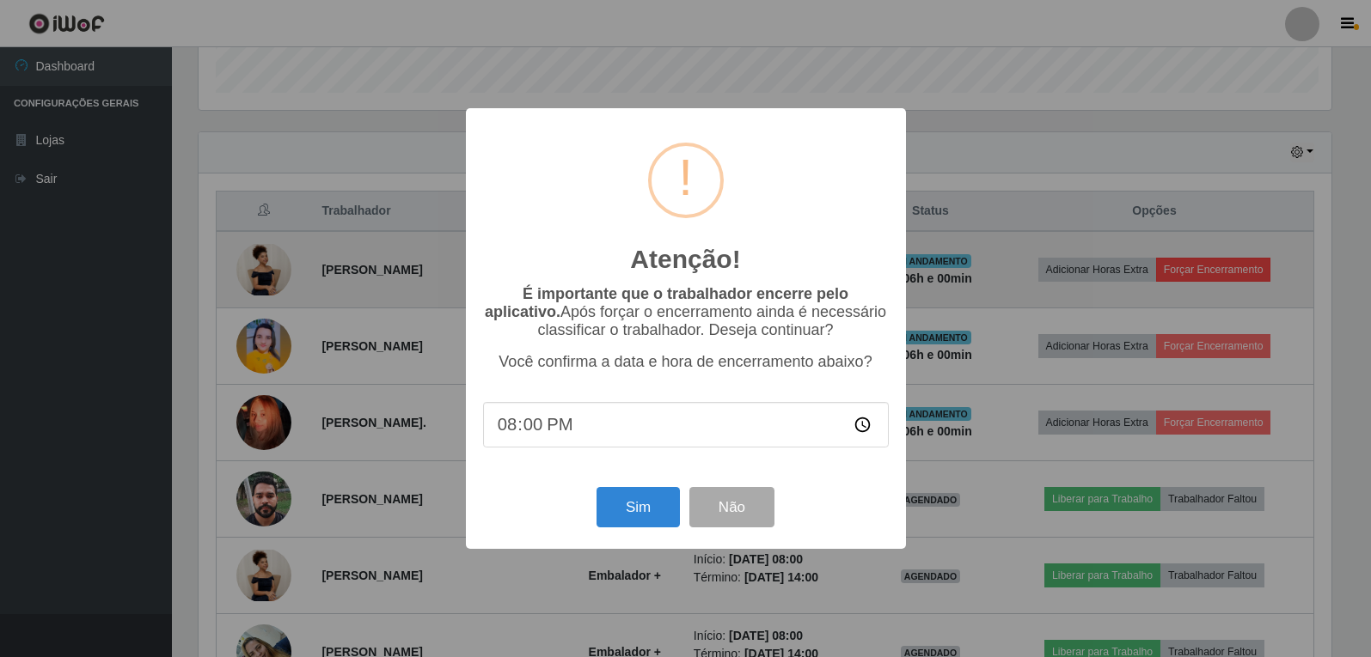
scroll to position [357, 1137]
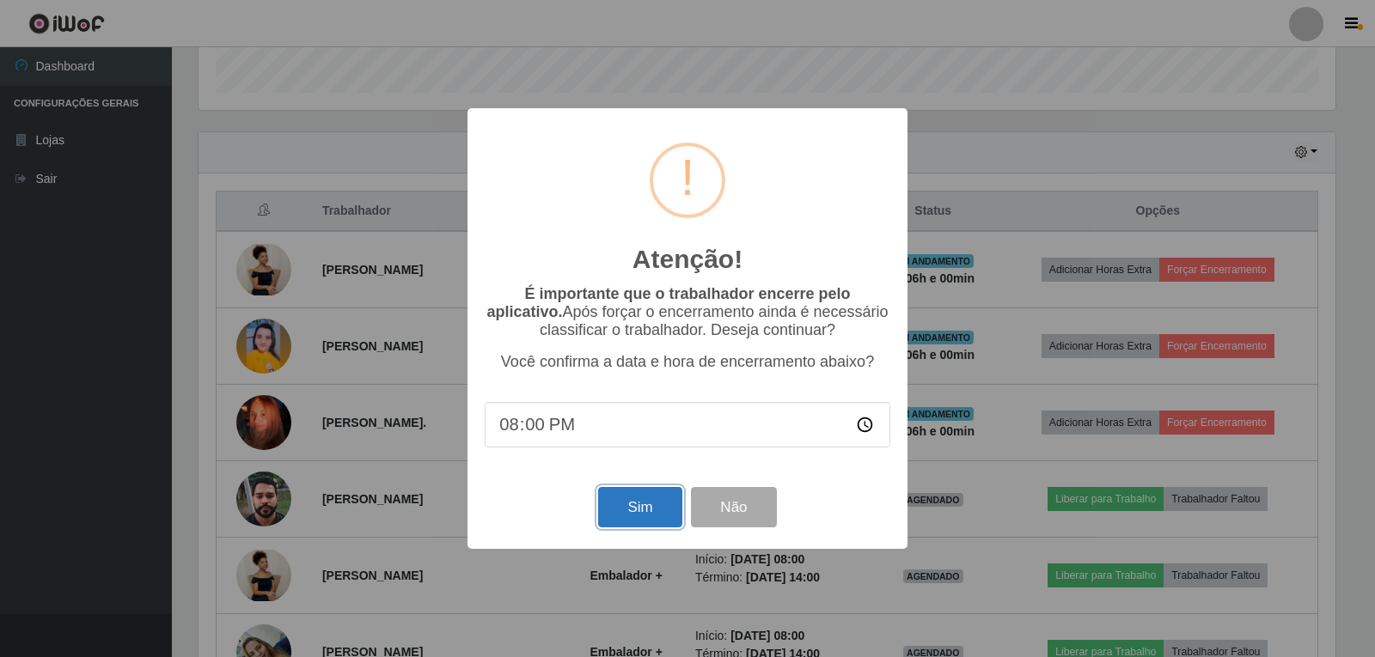
click at [645, 517] on button "Sim" at bounding box center [639, 507] width 83 height 40
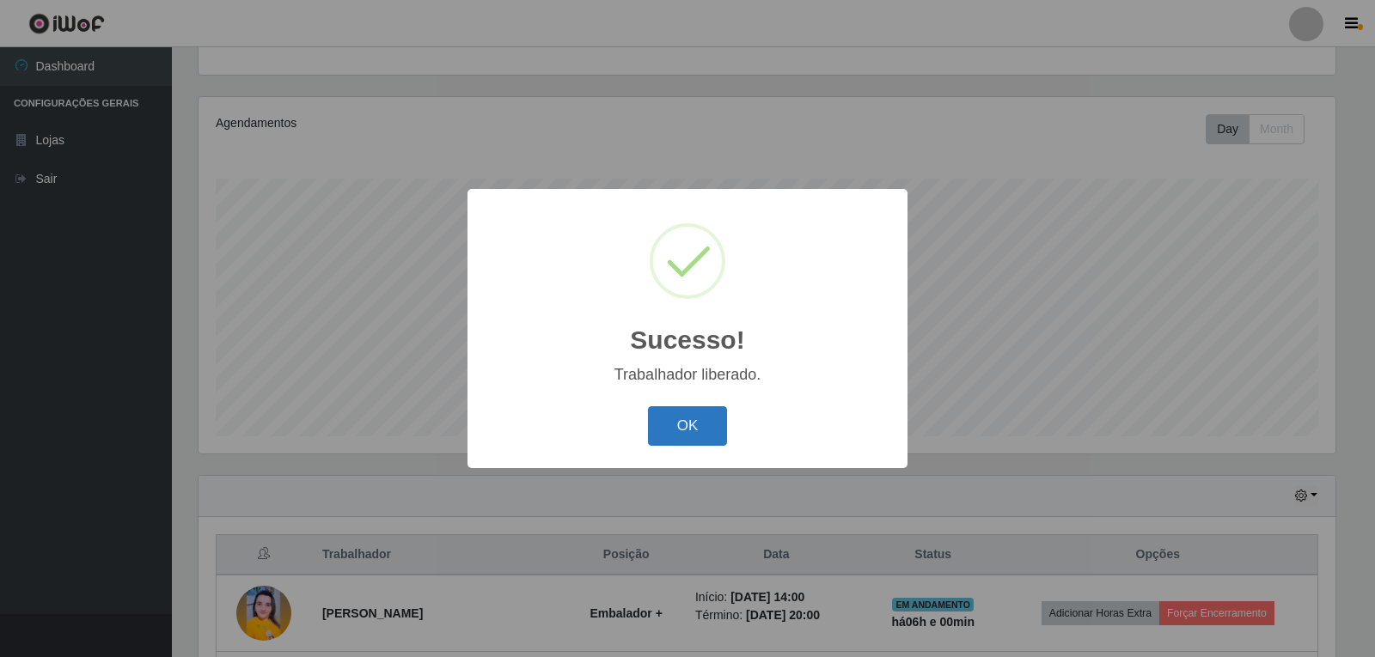
click at [699, 426] on button "OK" at bounding box center [688, 427] width 80 height 40
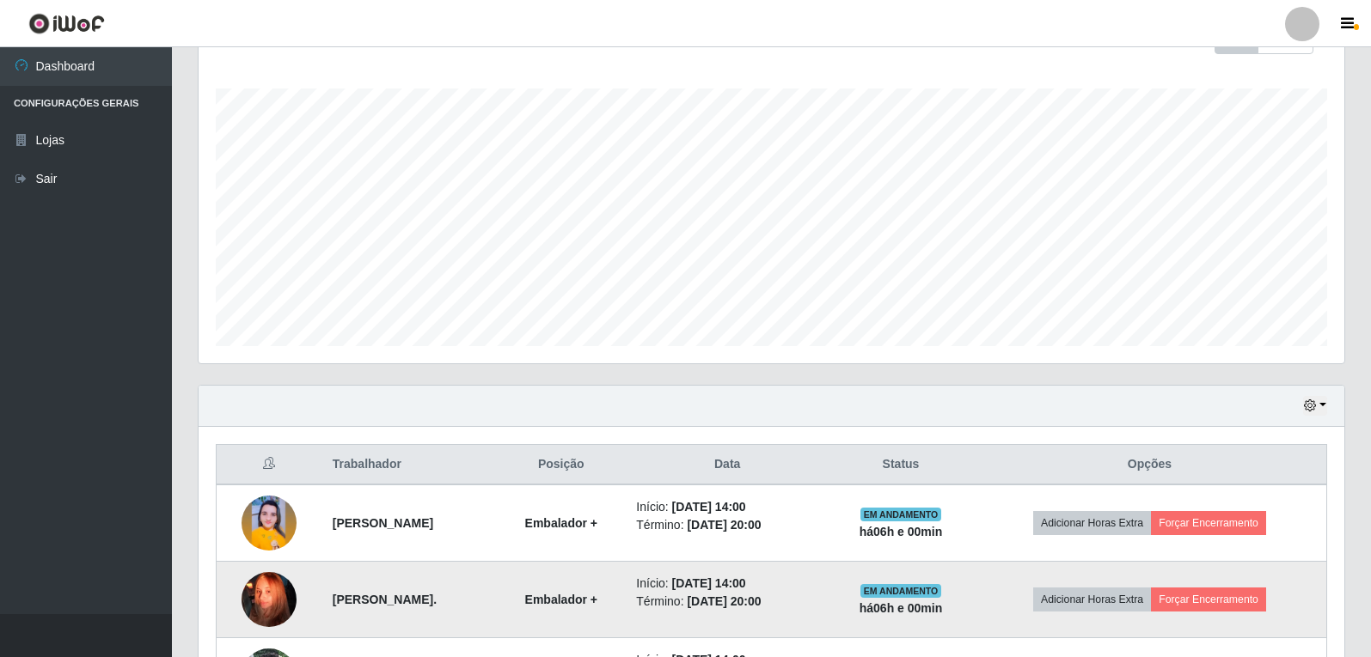
scroll to position [407, 0]
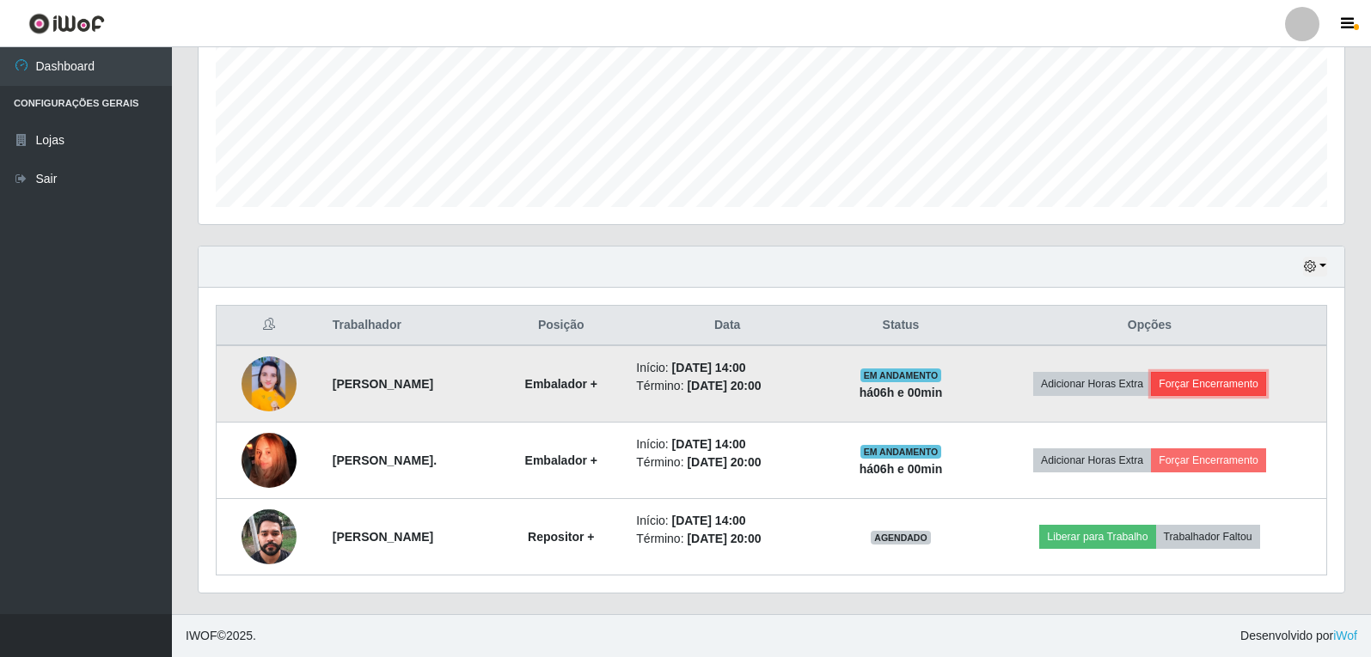
click at [1229, 384] on button "Forçar Encerramento" at bounding box center [1208, 384] width 115 height 24
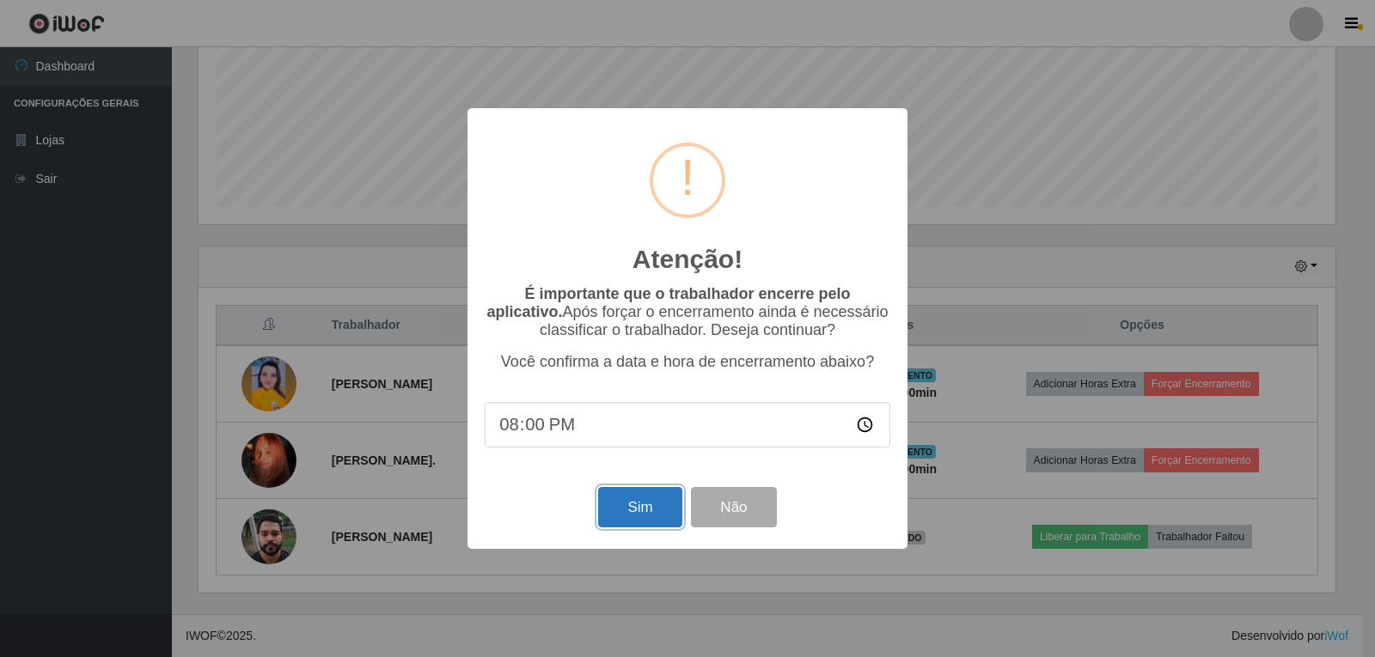
click at [645, 511] on button "Sim" at bounding box center [639, 507] width 83 height 40
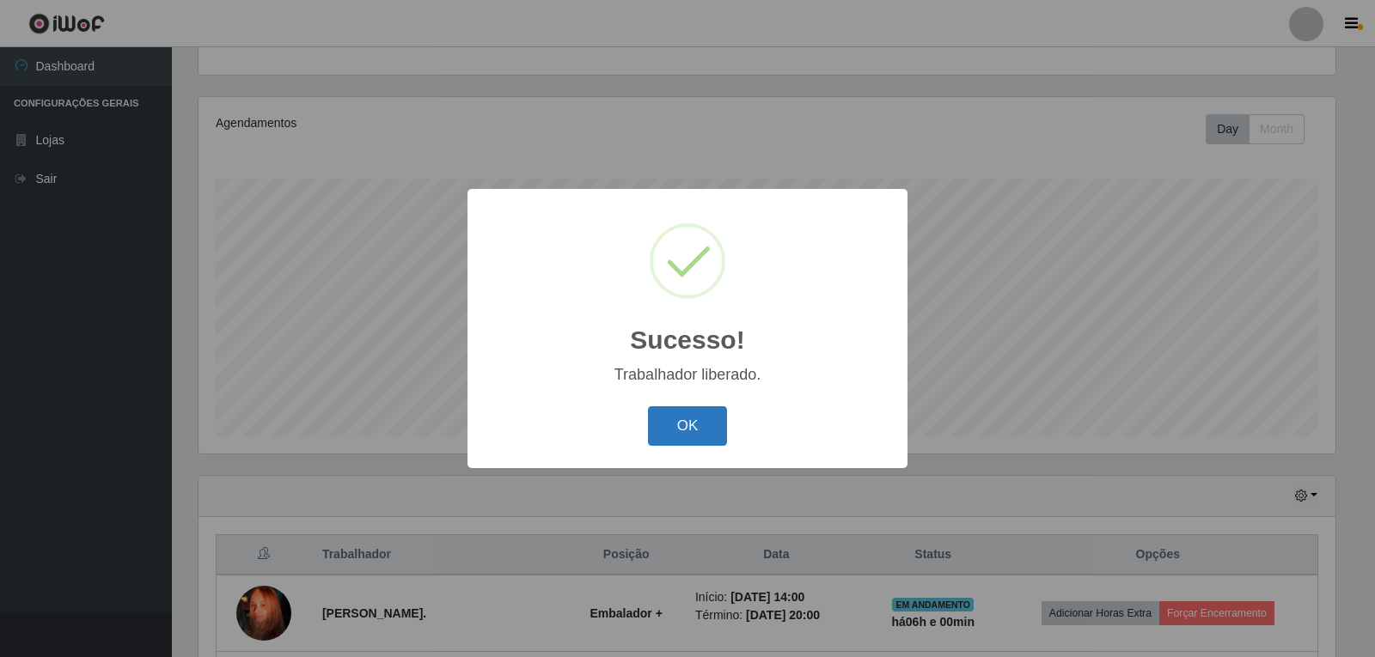
click at [699, 429] on button "OK" at bounding box center [688, 427] width 80 height 40
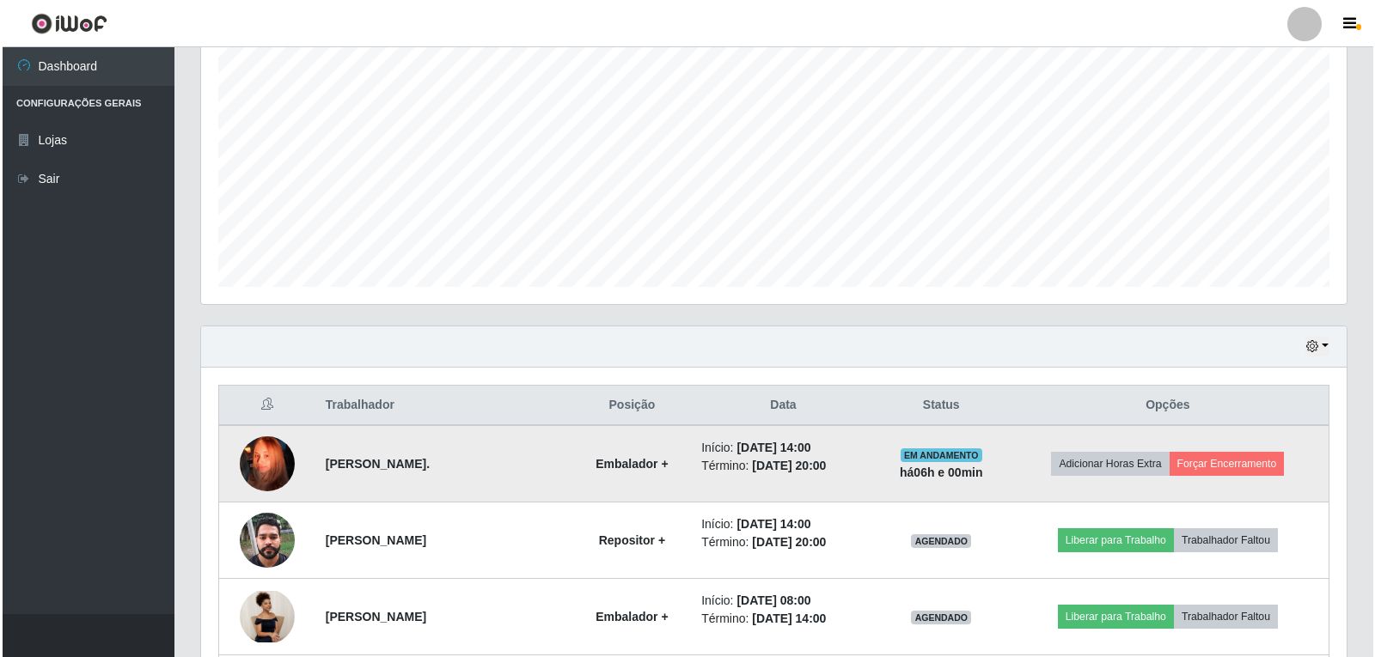
scroll to position [0, 0]
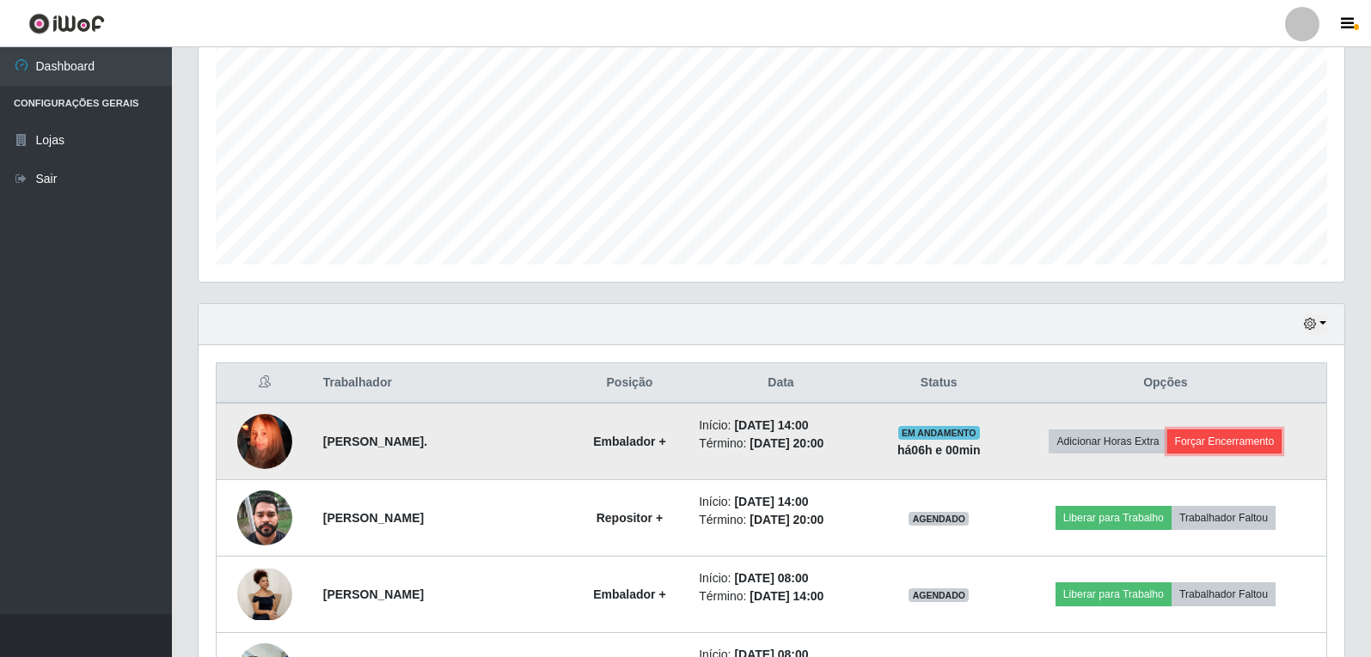
click at [1243, 445] on button "Forçar Encerramento" at bounding box center [1224, 442] width 115 height 24
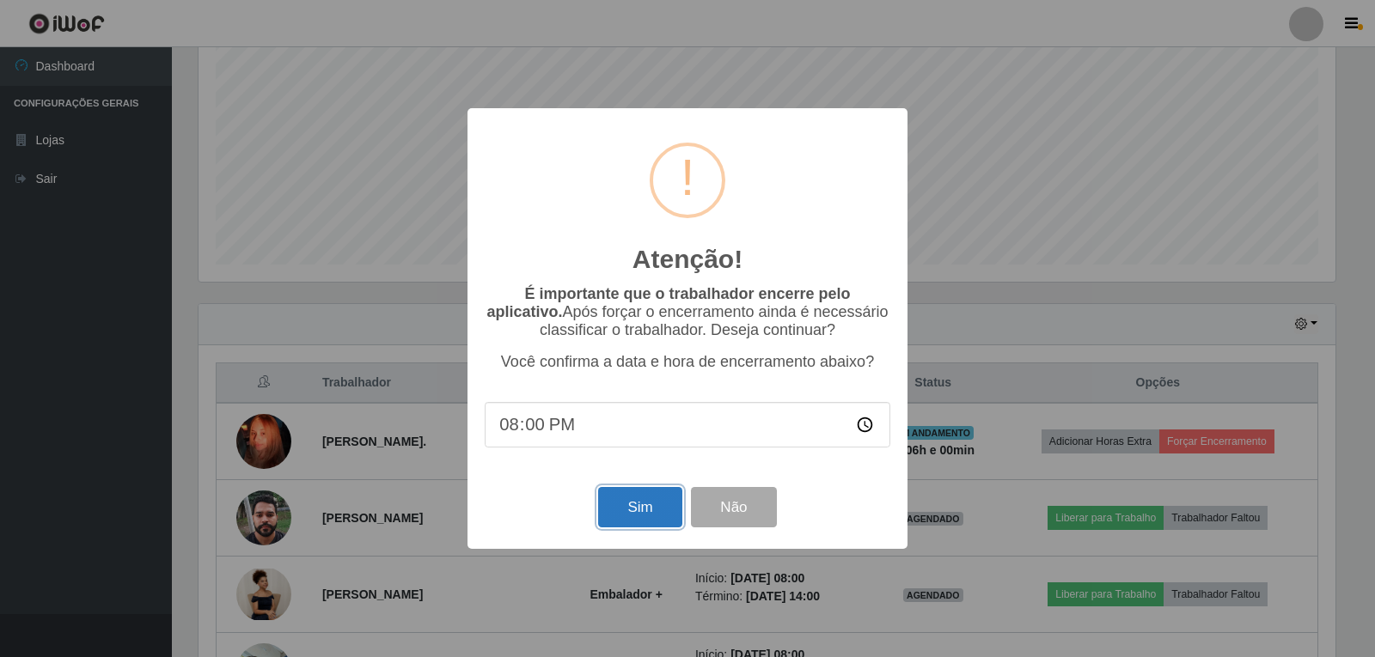
click at [646, 511] on button "Sim" at bounding box center [639, 507] width 83 height 40
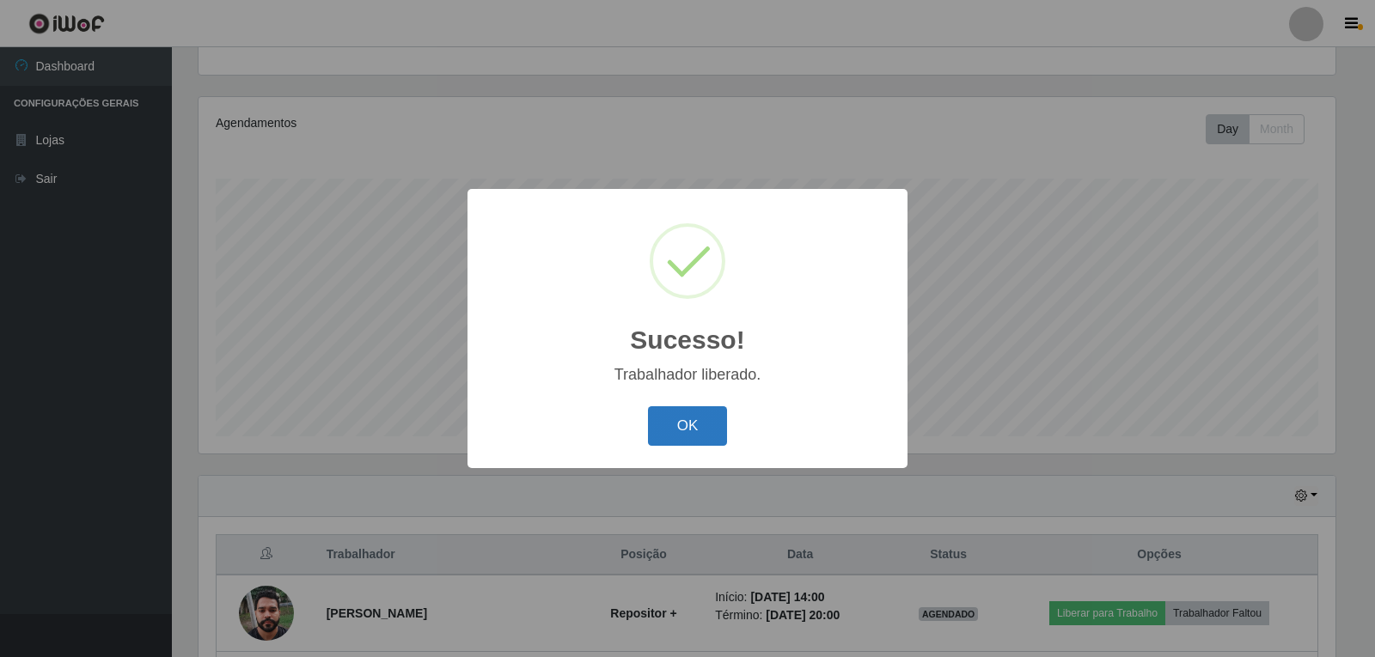
click at [700, 413] on button "OK" at bounding box center [688, 427] width 80 height 40
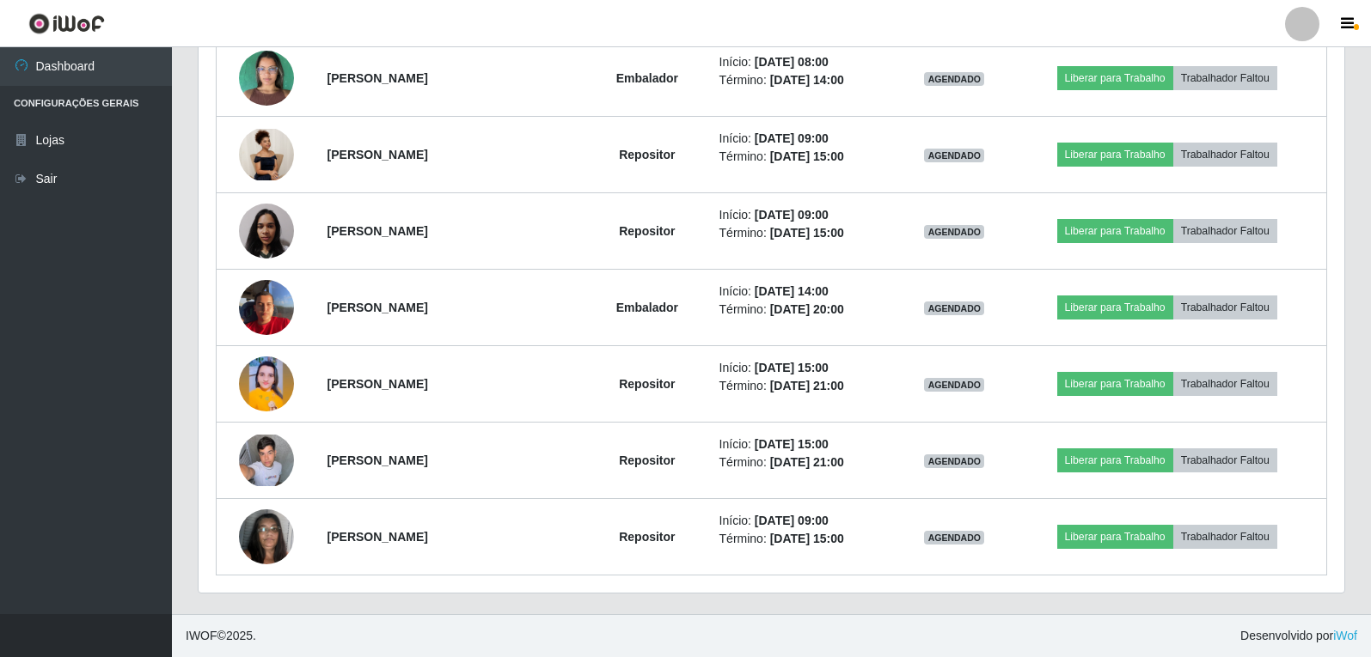
click at [43, 345] on ul "Dashboard Configurações Gerais Lojas Sair" at bounding box center [86, 330] width 172 height 567
